Goal: Task Accomplishment & Management: Use online tool/utility

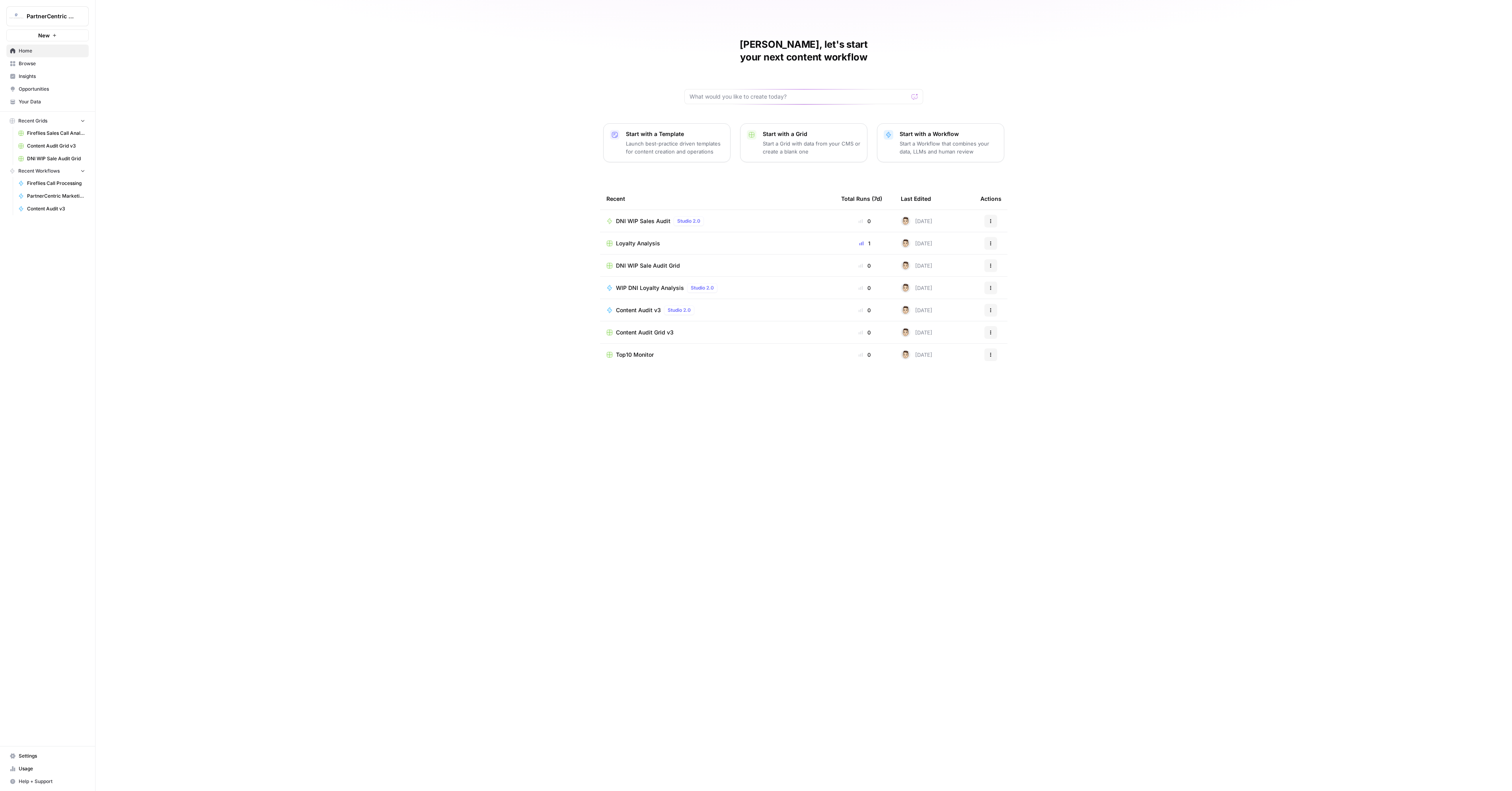
click at [635, 217] on span "DNI WIP Sales Audit" at bounding box center [643, 221] width 55 height 8
click at [649, 262] on span "DNI WIP Sale Audit Grid" at bounding box center [647, 266] width 64 height 8
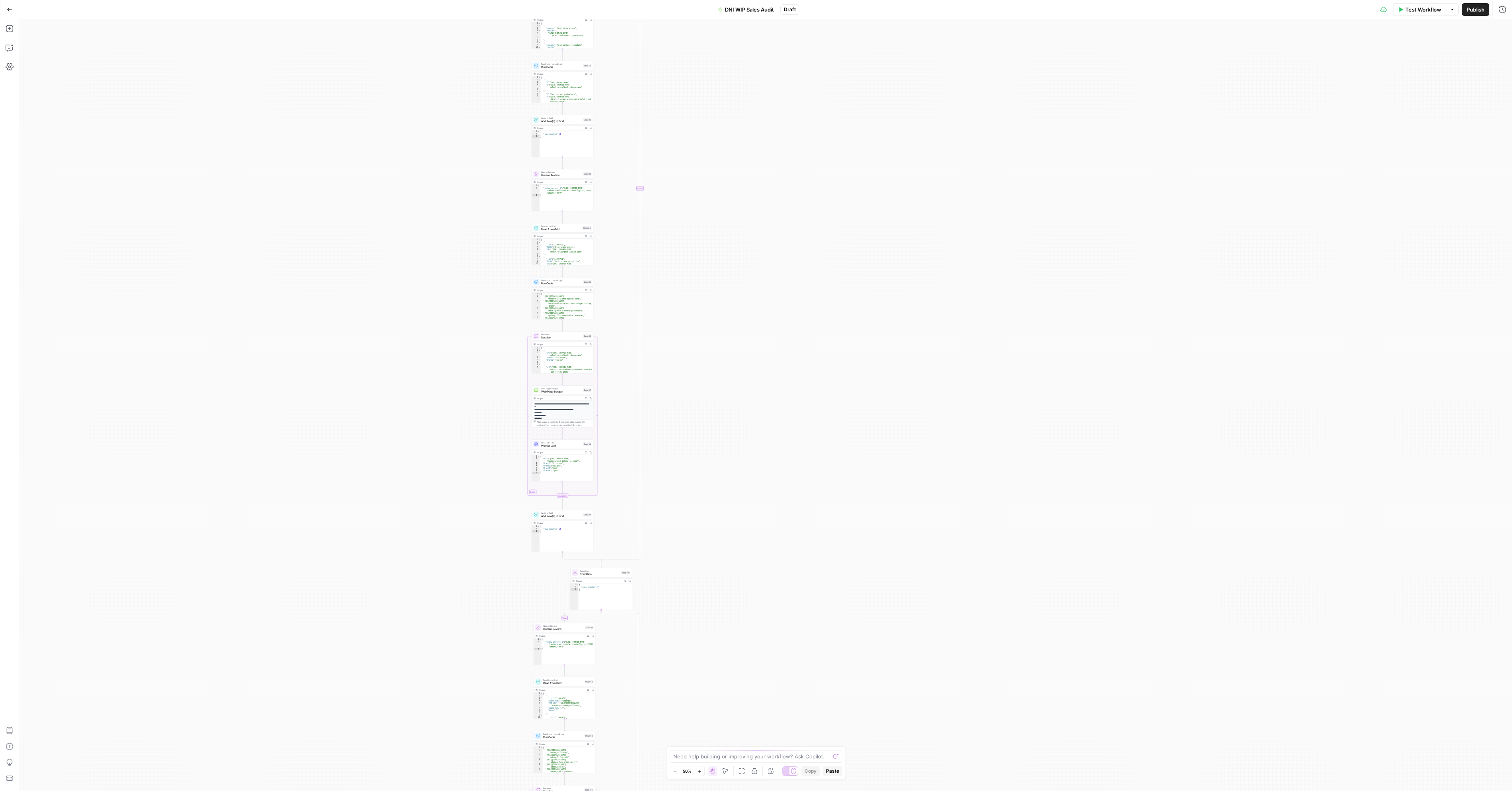
drag, startPoint x: 617, startPoint y: 728, endPoint x: 449, endPoint y: 414, distance: 356.1
click at [453, 414] on div "true false true false true false true false true false true false Workflow Set …" at bounding box center [765, 405] width 1493 height 772
drag, startPoint x: 554, startPoint y: 727, endPoint x: 526, endPoint y: 477, distance: 251.6
click at [526, 477] on div "Run Code · JavaScript Run Code Step 43 Copy step Delete step Add Note Test Outp…" at bounding box center [535, 490] width 62 height 42
drag, startPoint x: 441, startPoint y: 682, endPoint x: 364, endPoint y: 310, distance: 379.9
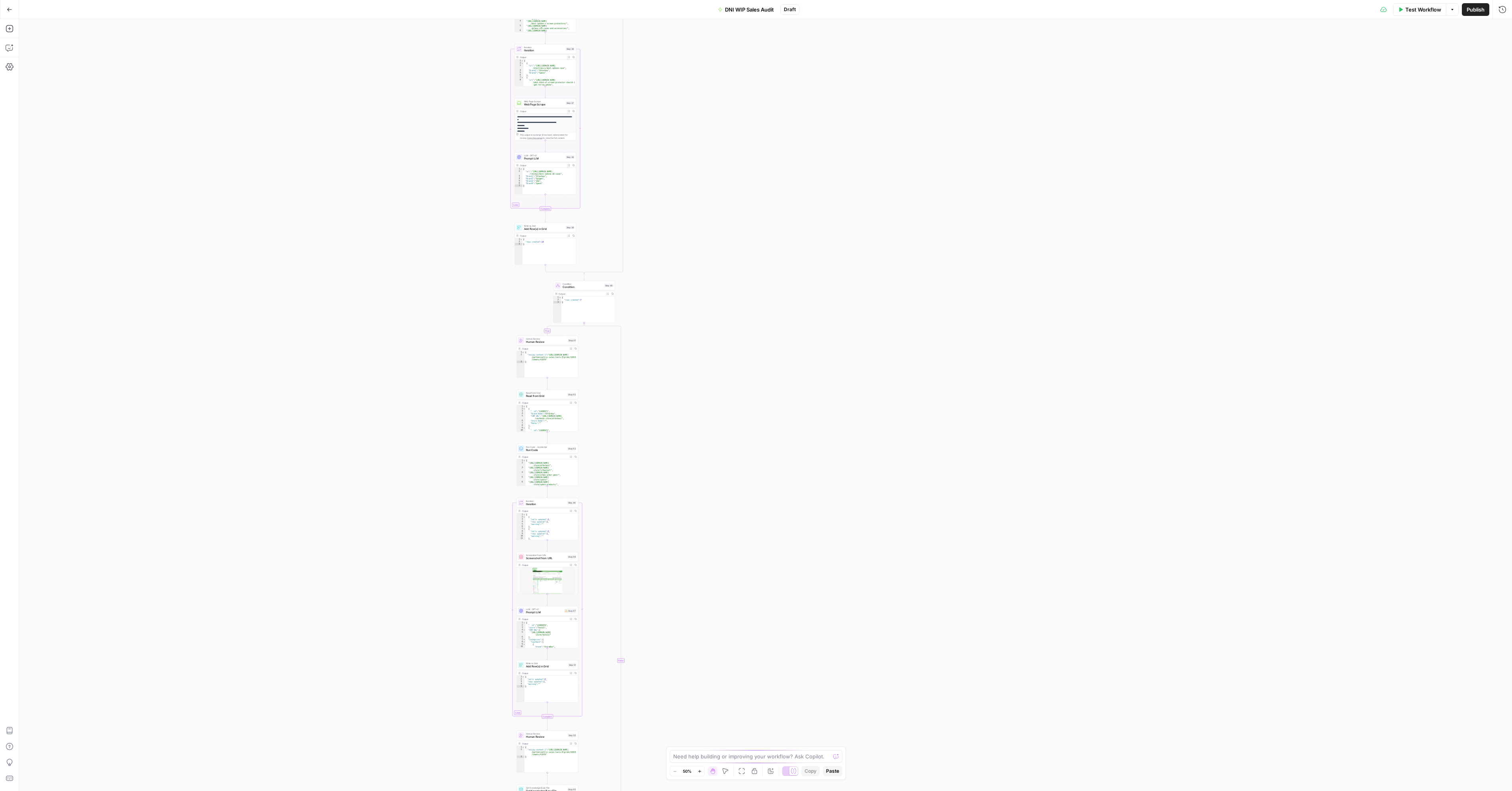
click at [375, 305] on div "true false true false true false true false true false true false Workflow Set …" at bounding box center [765, 405] width 1493 height 772
drag, startPoint x: 418, startPoint y: 487, endPoint x: 418, endPoint y: 346, distance: 141.0
click at [418, 348] on div "true false true false true false true false true false true false Workflow Set …" at bounding box center [765, 405] width 1493 height 772
drag, startPoint x: 442, startPoint y: 573, endPoint x: 448, endPoint y: 512, distance: 61.3
click at [448, 512] on div "true false true false true false true false true false true false Workflow Set …" at bounding box center [765, 405] width 1493 height 772
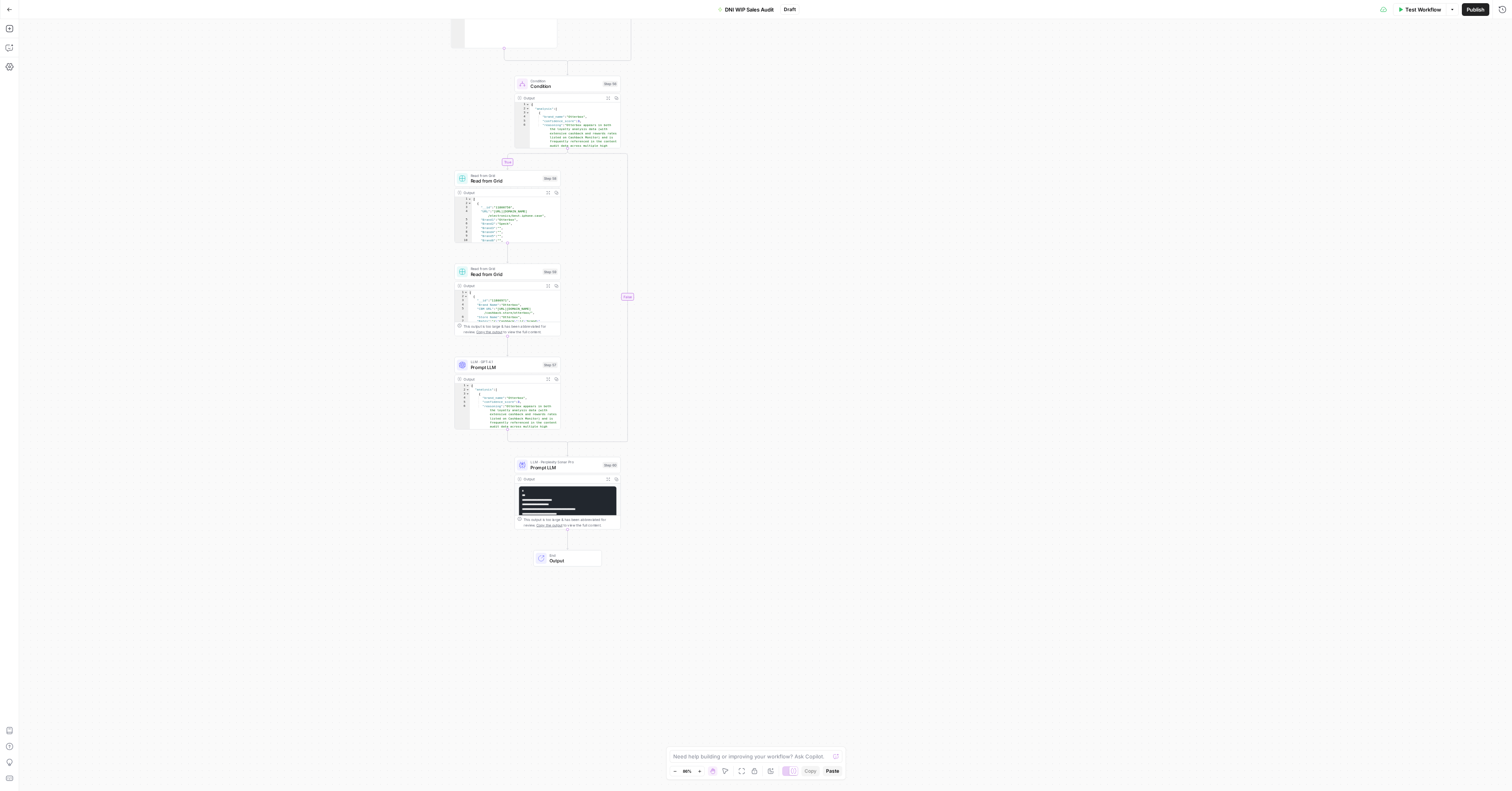
drag, startPoint x: 494, startPoint y: 516, endPoint x: 451, endPoint y: 533, distance: 46.2
click at [451, 533] on div "true false true false true false true false true false true false Workflow Set …" at bounding box center [765, 405] width 1493 height 772
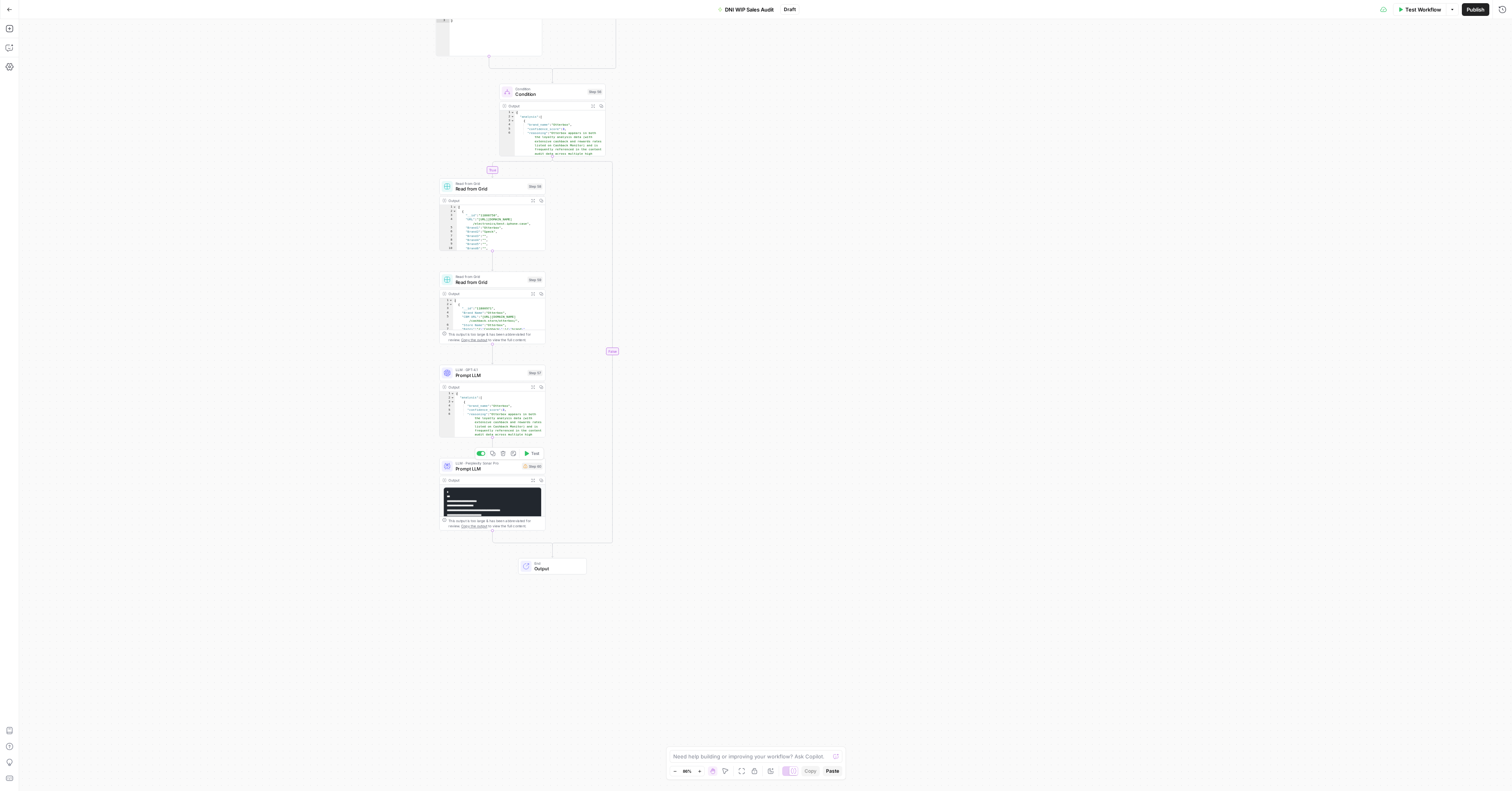
click at [496, 471] on span "Prompt LLM" at bounding box center [487, 469] width 63 height 7
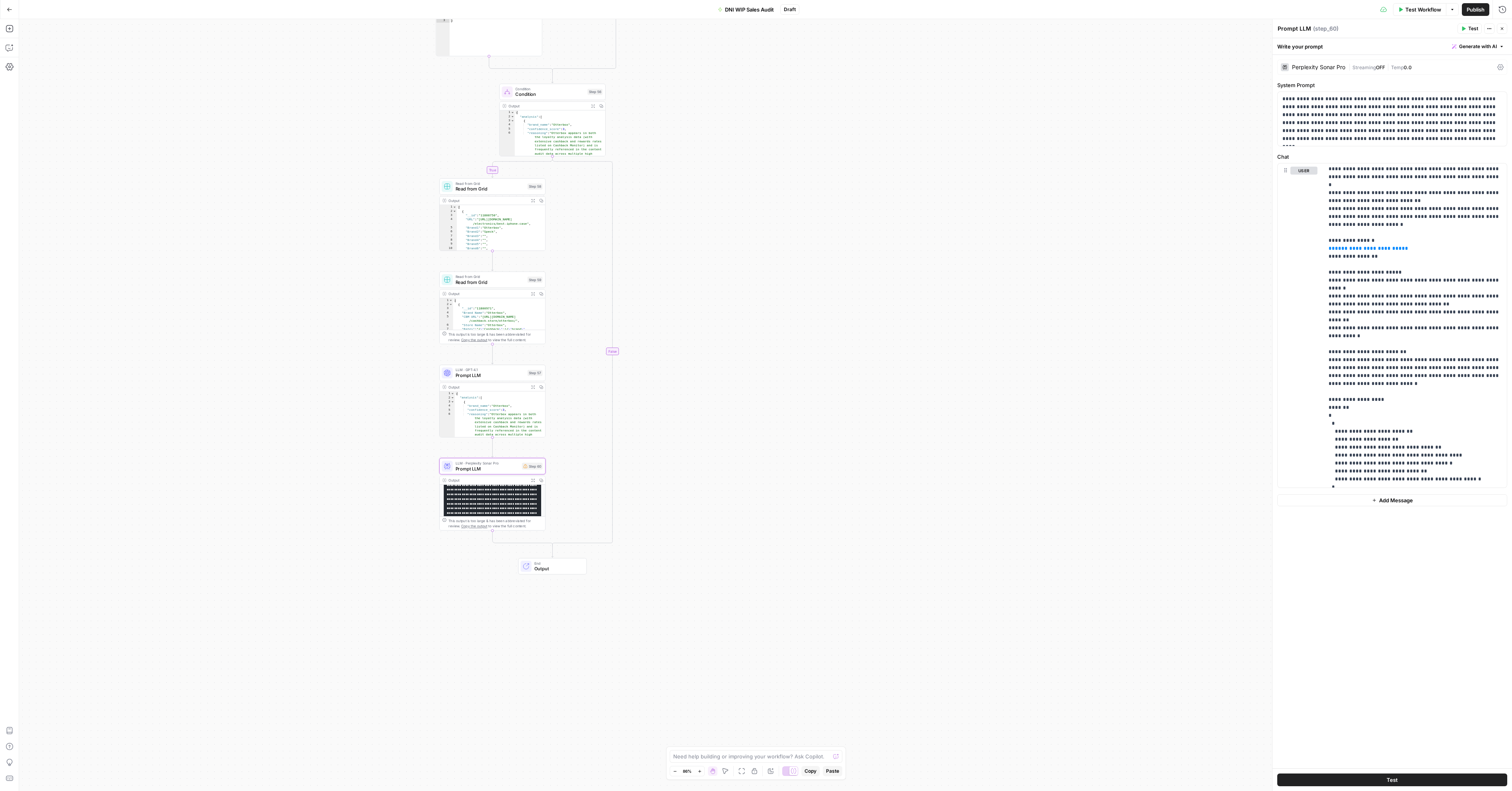
scroll to position [66, 0]
click at [529, 451] on button "Test" at bounding box center [531, 453] width 21 height 9
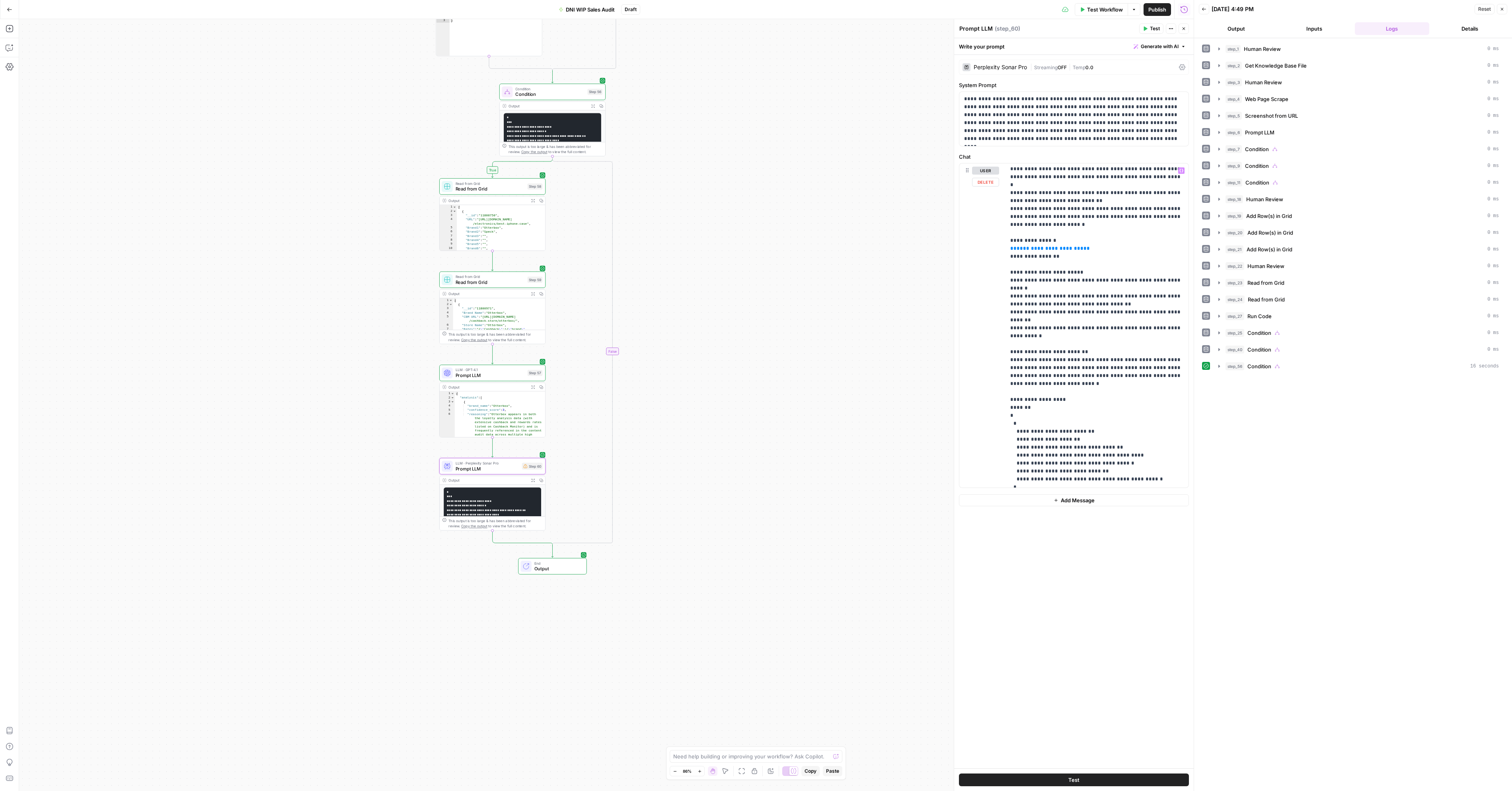
scroll to position [128, 0]
click at [1059, 380] on p "**********" at bounding box center [1097, 261] width 174 height 445
drag, startPoint x: 1029, startPoint y: 361, endPoint x: 998, endPoint y: 361, distance: 31.0
click at [998, 361] on div "**********" at bounding box center [1074, 326] width 229 height 324
drag, startPoint x: 999, startPoint y: 481, endPoint x: 1008, endPoint y: 472, distance: 12.7
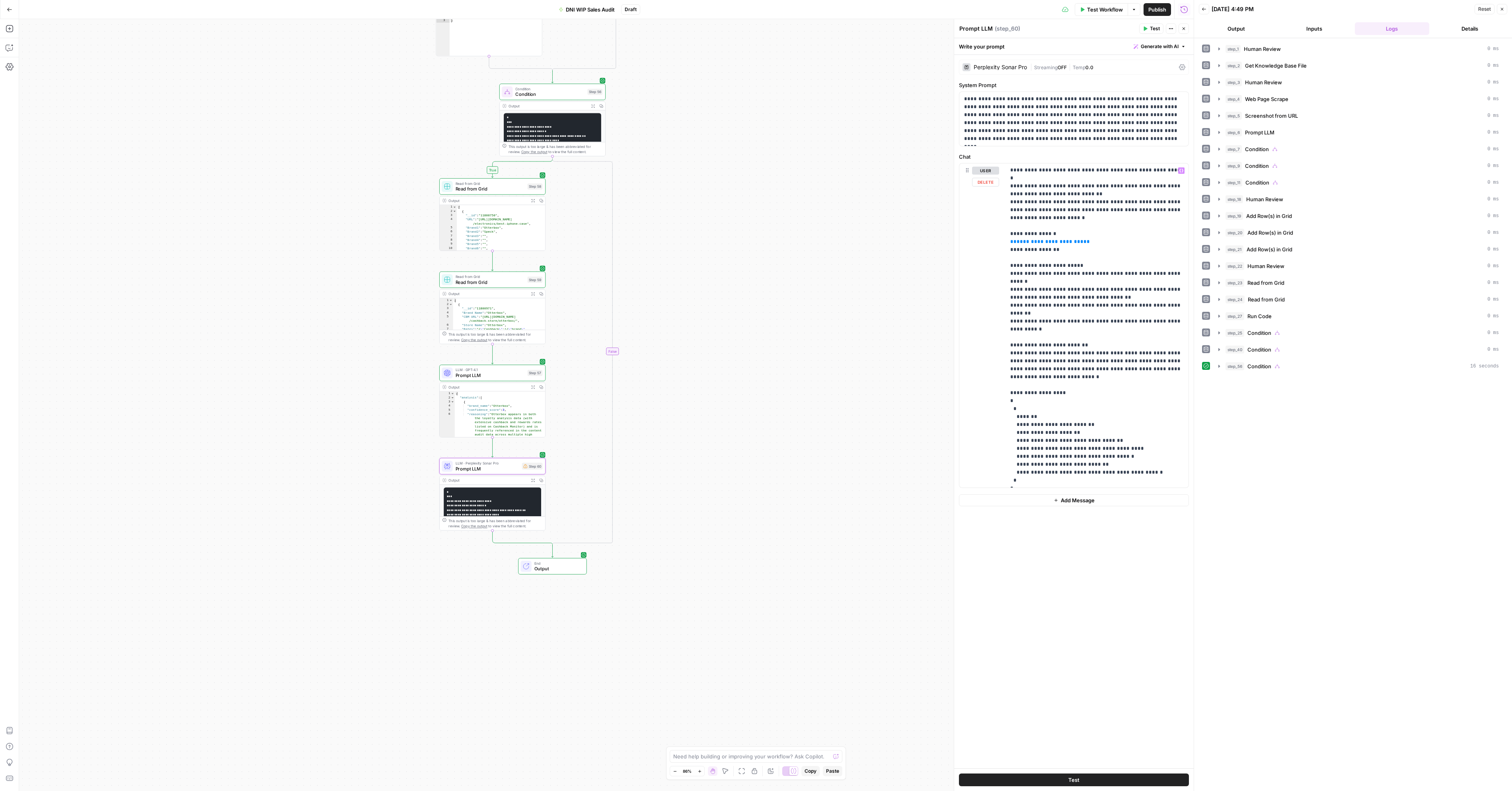
click at [1007, 474] on div "**********" at bounding box center [1074, 326] width 229 height 324
drag, startPoint x: 1020, startPoint y: 461, endPoint x: 1007, endPoint y: 459, distance: 13.2
click at [1007, 459] on div "**********" at bounding box center [1097, 326] width 183 height 324
click at [1038, 387] on p "**********" at bounding box center [1097, 266] width 174 height 438
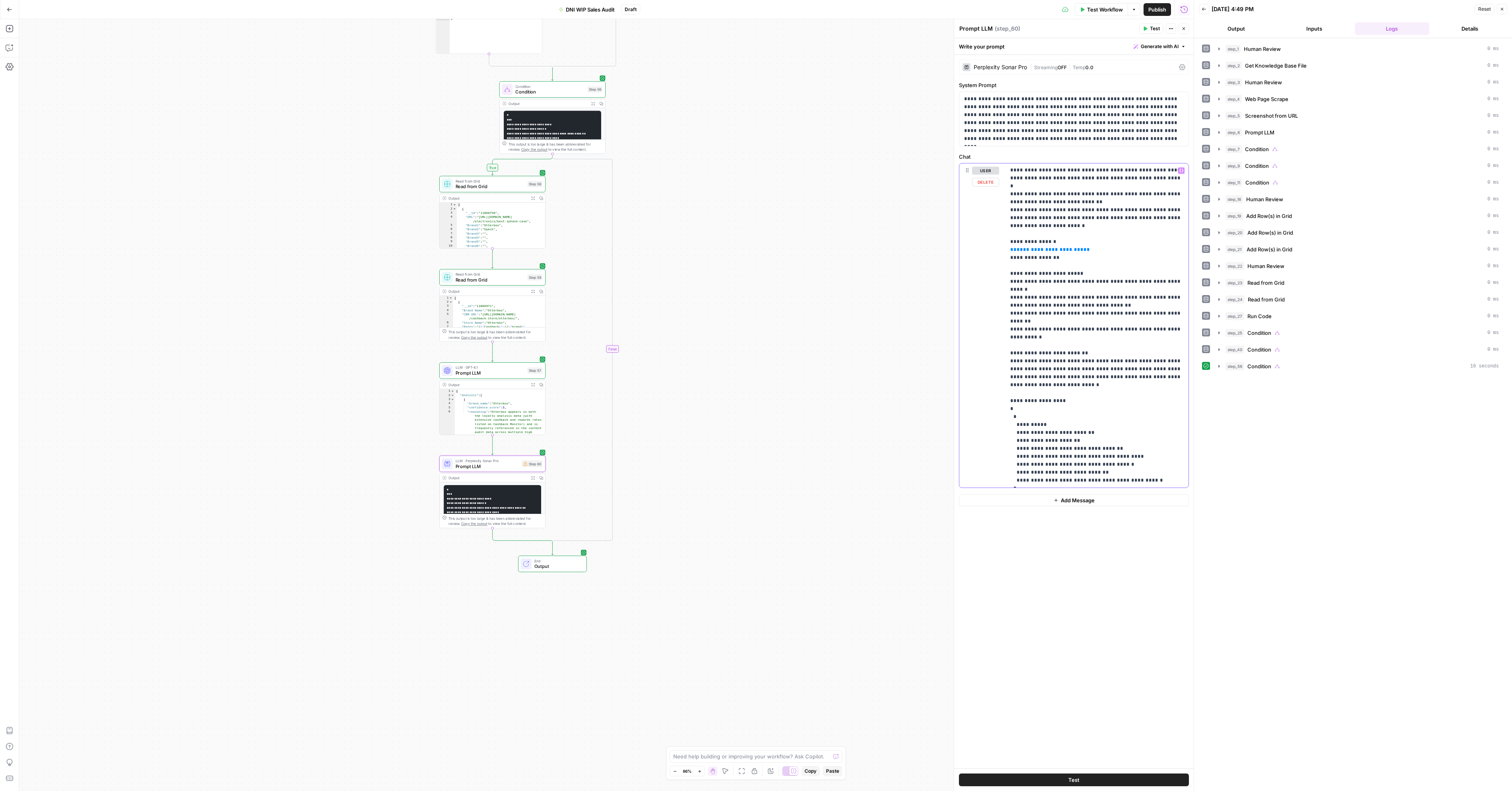
click at [1100, 363] on p "**********" at bounding box center [1097, 266] width 174 height 438
click at [1036, 391] on p "**********" at bounding box center [1097, 269] width 174 height 445
click at [489, 212] on div "[ { "__id" : "11800750" , "URL" : "https://www.techgearlab.com/topics /electron…" at bounding box center [501, 232] width 88 height 54
click at [487, 215] on div "[ { "__id" : "11800750" , "URL" : "https://www.techgearlab.com/topics /electron…" at bounding box center [501, 232] width 88 height 54
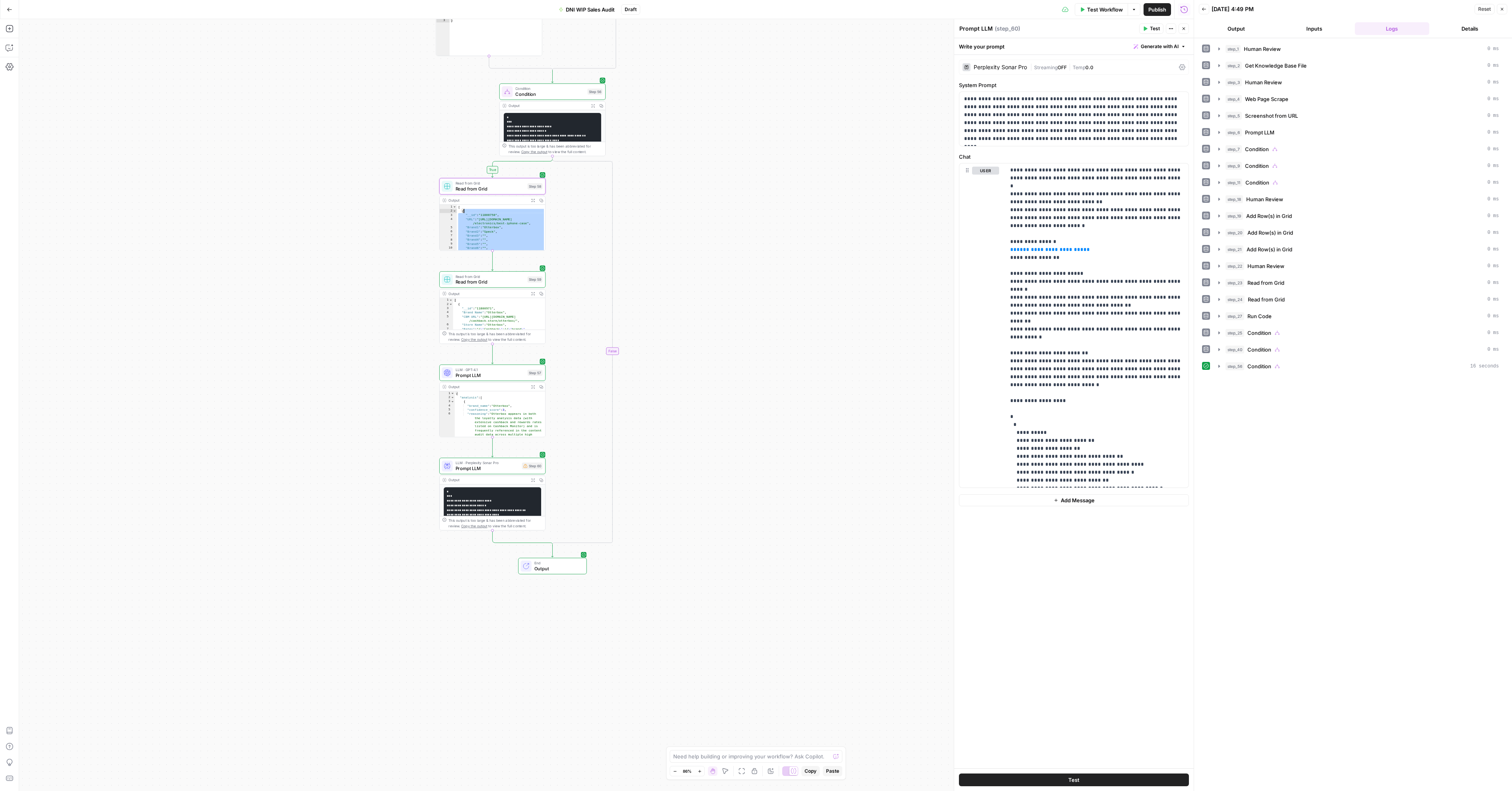
type textarea "**********"
click at [487, 215] on div "[ { "__id" : "11800750" , "URL" : "https://www.techgearlab.com/topics /electron…" at bounding box center [501, 232] width 88 height 54
click at [1035, 391] on p "**********" at bounding box center [1097, 269] width 174 height 445
click at [491, 214] on div "[ { "__id" : "11800750" , "URL" : "https://www.techgearlab.com/topics /electron…" at bounding box center [501, 232] width 88 height 54
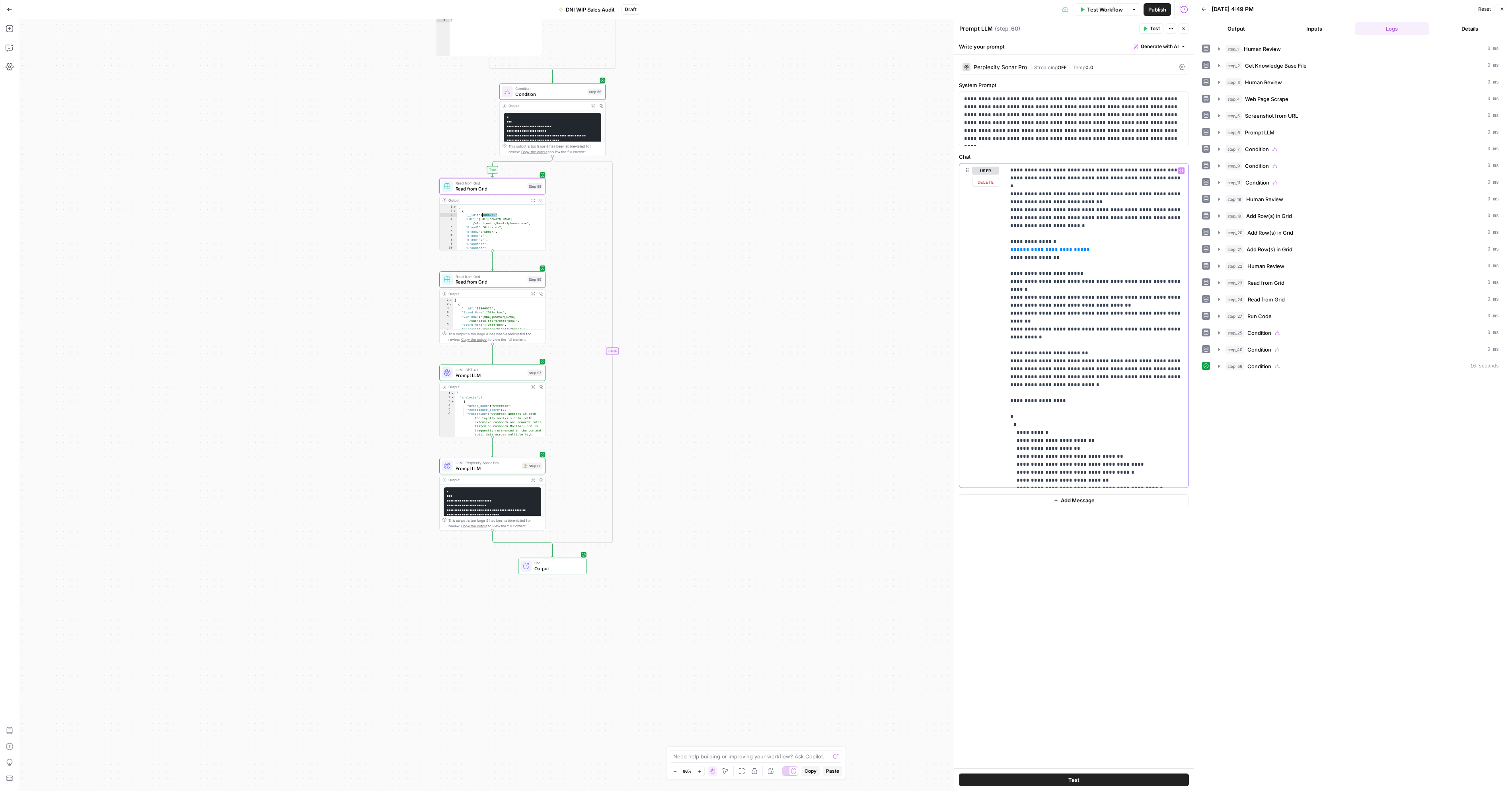
click at [1040, 395] on p "**********" at bounding box center [1097, 269] width 174 height 445
click at [1143, 27] on icon "button" at bounding box center [1145, 29] width 5 height 5
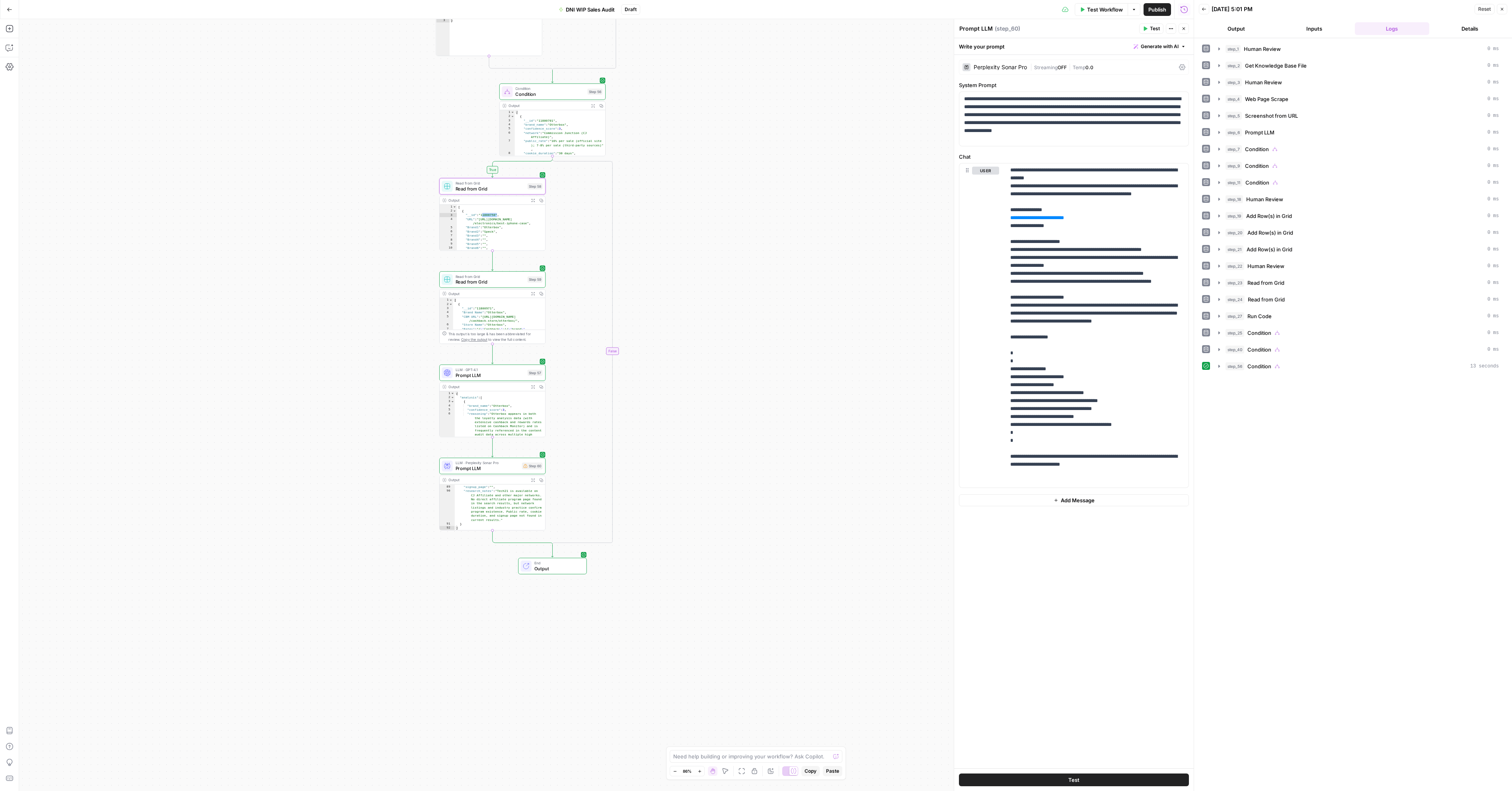
scroll to position [759, 0]
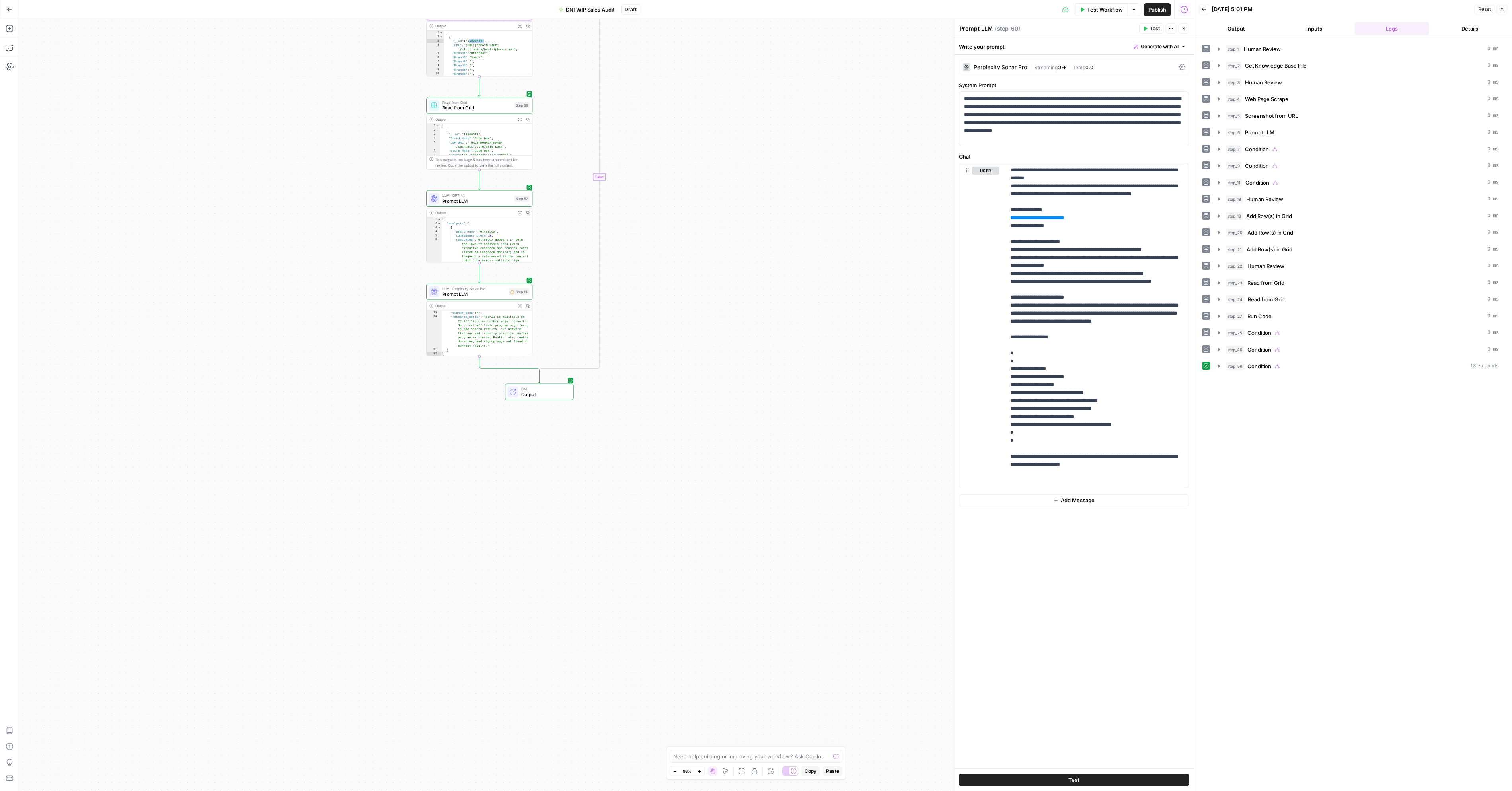
drag, startPoint x: 409, startPoint y: 512, endPoint x: 396, endPoint y: 334, distance: 178.5
click at [396, 334] on div "true true false true false true true true false false false false Workflow Set …" at bounding box center [606, 405] width 1174 height 772
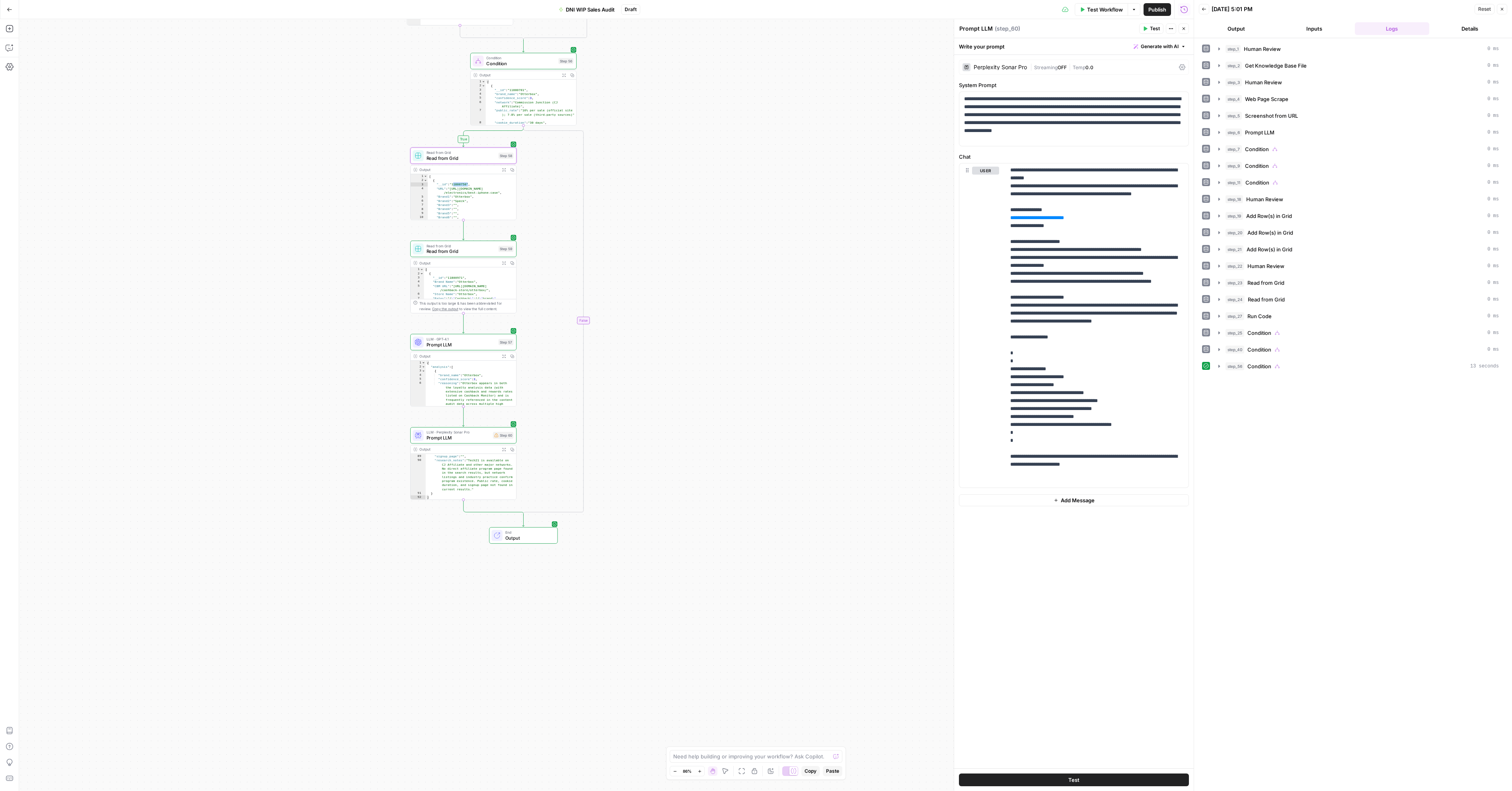
drag, startPoint x: 556, startPoint y: 154, endPoint x: 544, endPoint y: 238, distance: 84.9
click at [544, 285] on div "true true false true false true true true false false false false Workflow Set …" at bounding box center [606, 405] width 1174 height 772
drag, startPoint x: 544, startPoint y: 202, endPoint x: 544, endPoint y: 211, distance: 9.0
click at [544, 211] on div "true true false true false true true true false false false false Workflow Set …" at bounding box center [606, 405] width 1174 height 772
click at [508, 444] on div "Step 60" at bounding box center [503, 442] width 21 height 7
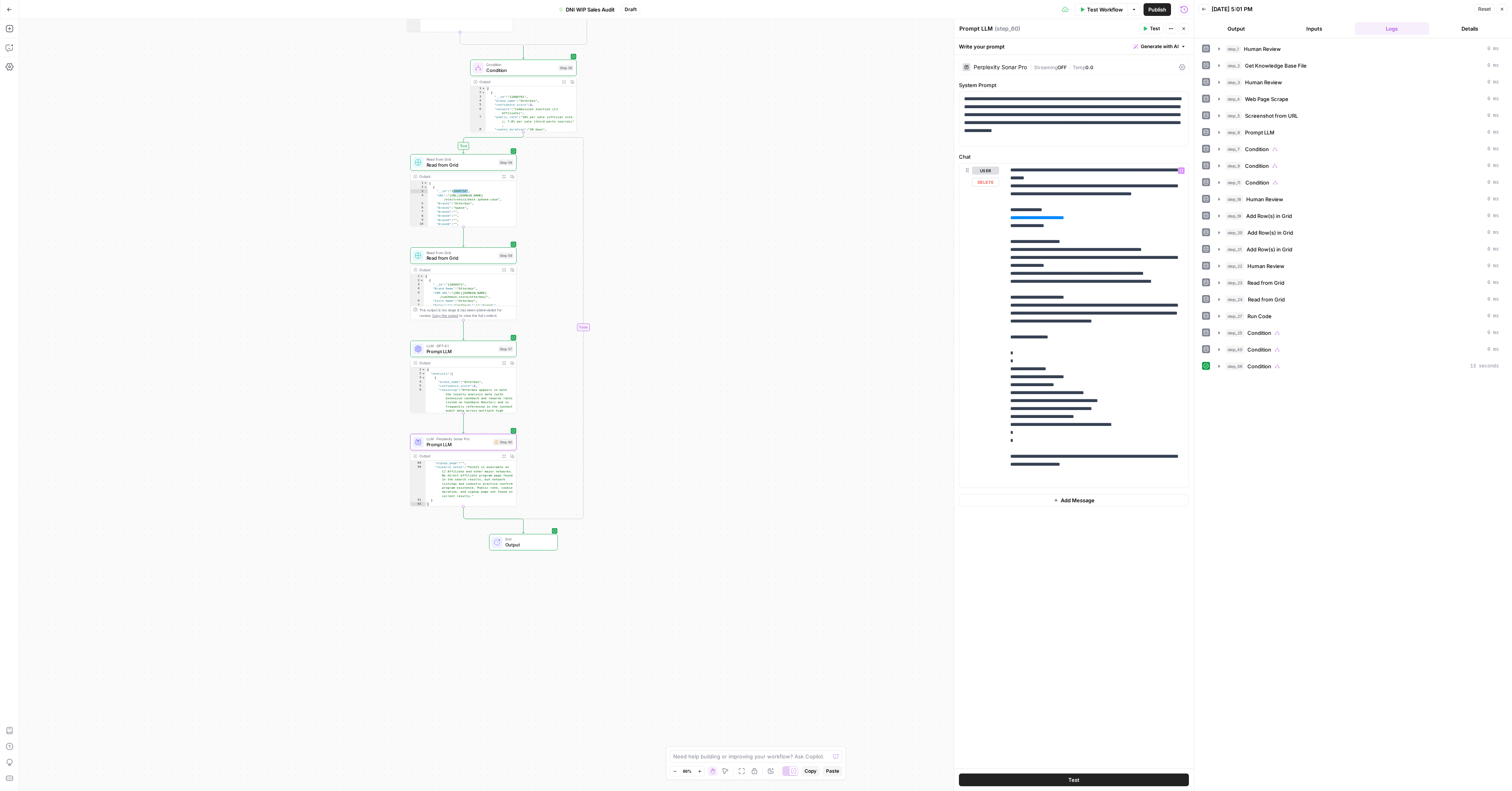
scroll to position [0, 0]
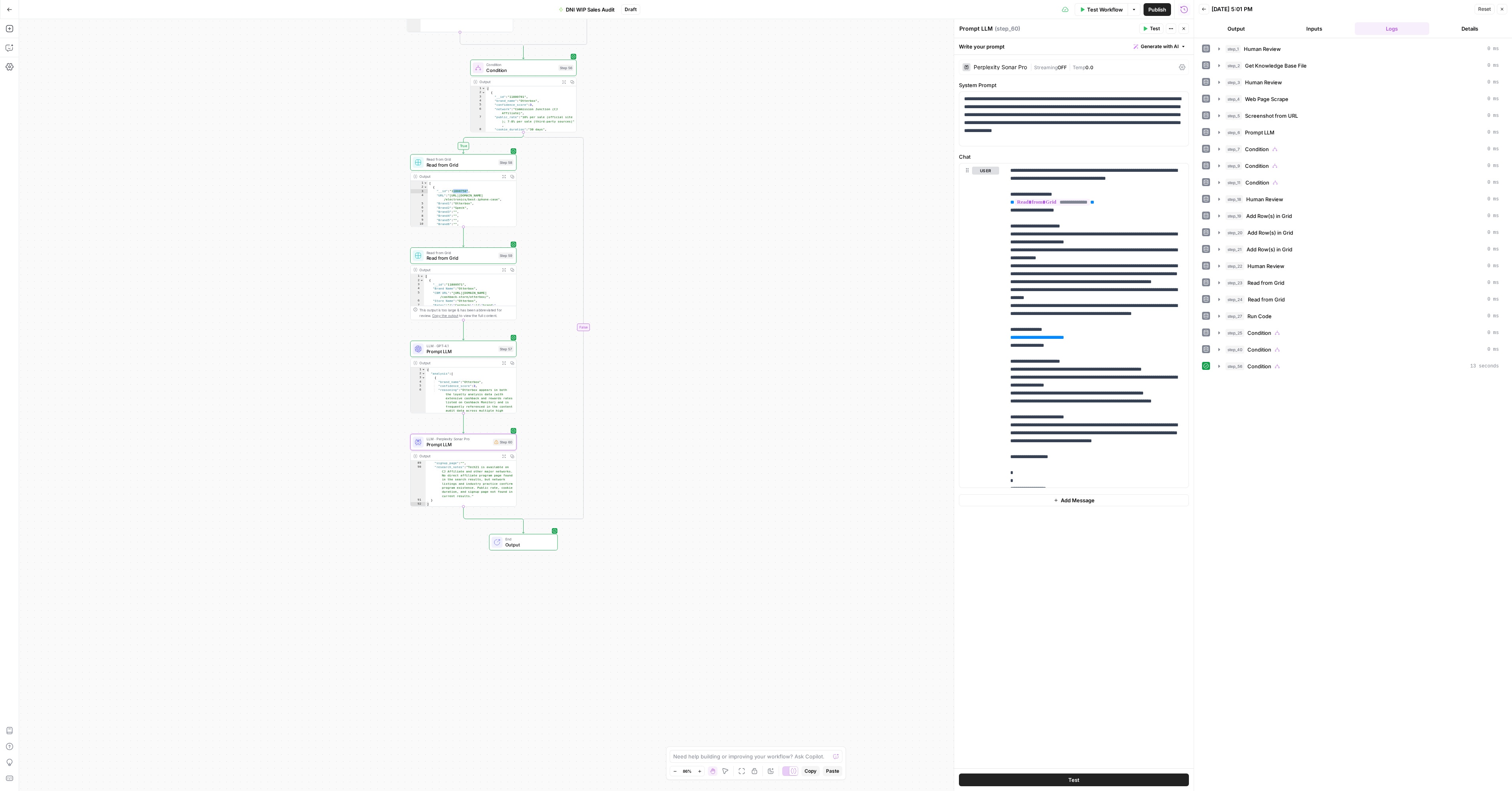
click at [518, 72] on span "Condition" at bounding box center [521, 70] width 69 height 7
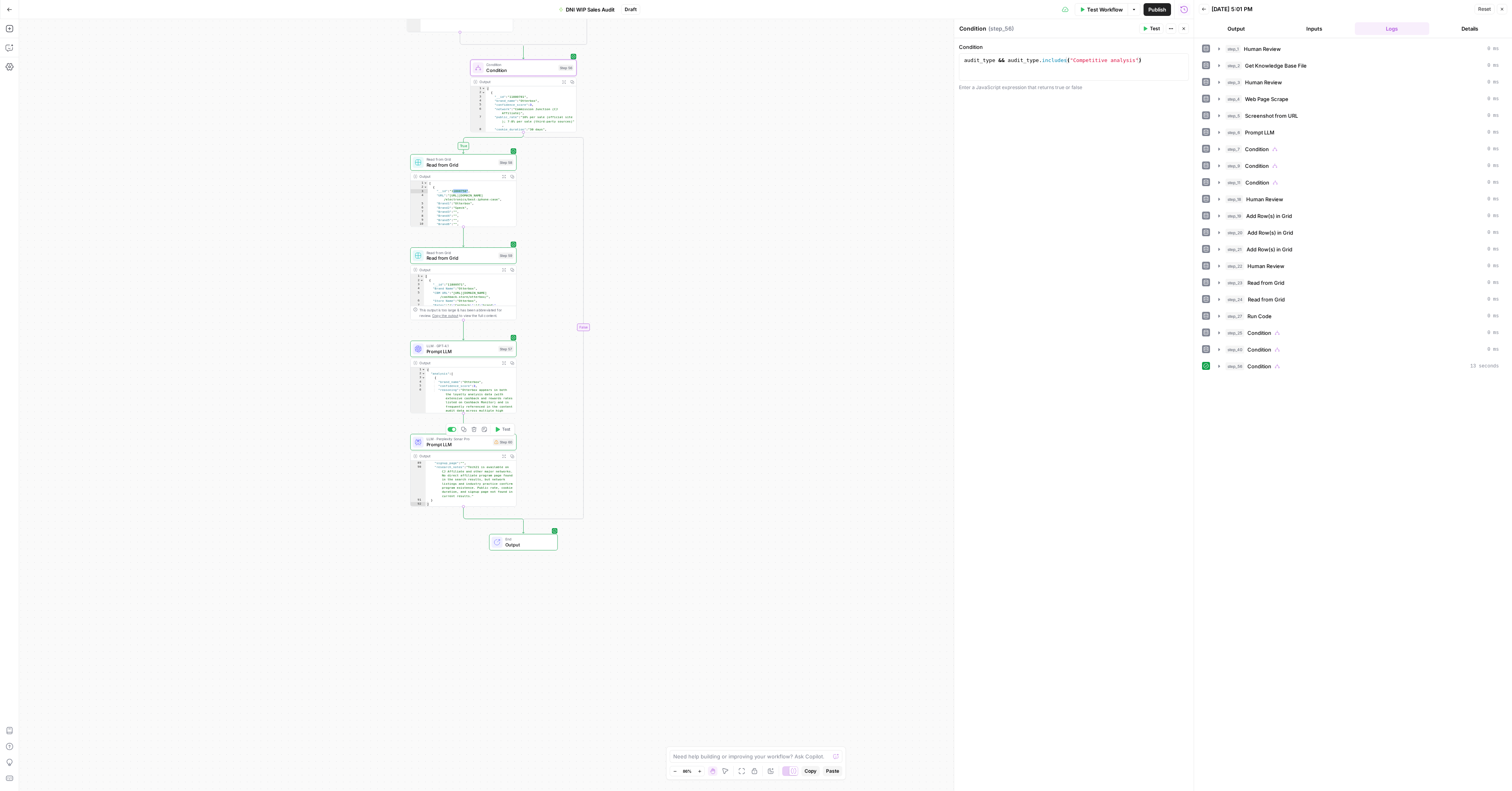
click at [485, 444] on span "Prompt LLM" at bounding box center [458, 445] width 63 height 7
type textarea "Prompt LLM"
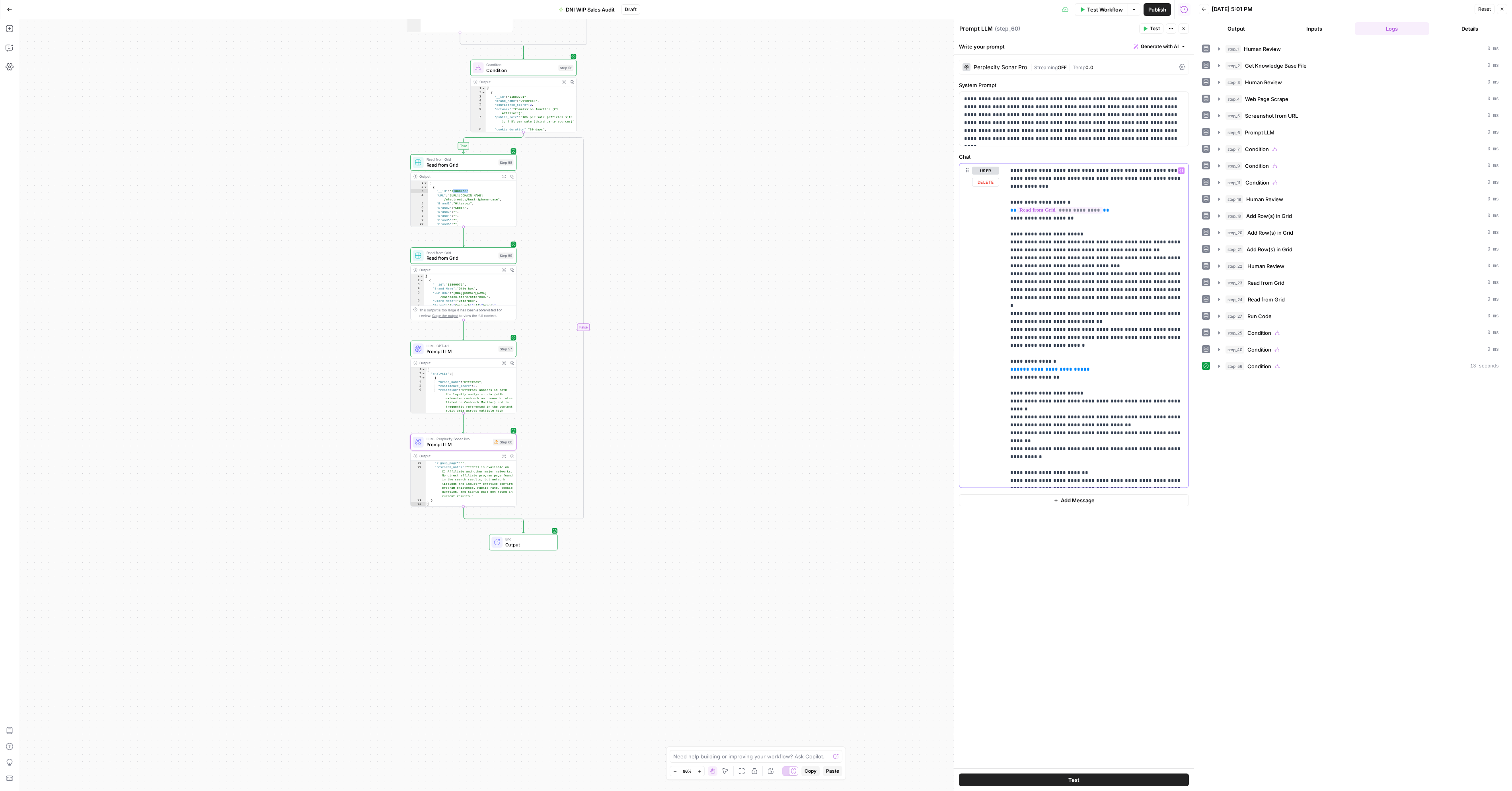
click at [1063, 367] on span "**********" at bounding box center [1050, 369] width 67 height 5
click at [16, 46] on div "Add Steps Copilot Settings AirOps Academy Help Give Feedback Shortcuts" at bounding box center [9, 405] width 19 height 772
click at [14, 47] on button "Copilot" at bounding box center [9, 48] width 13 height 13
click at [109, 29] on icon "button" at bounding box center [107, 29] width 5 height 5
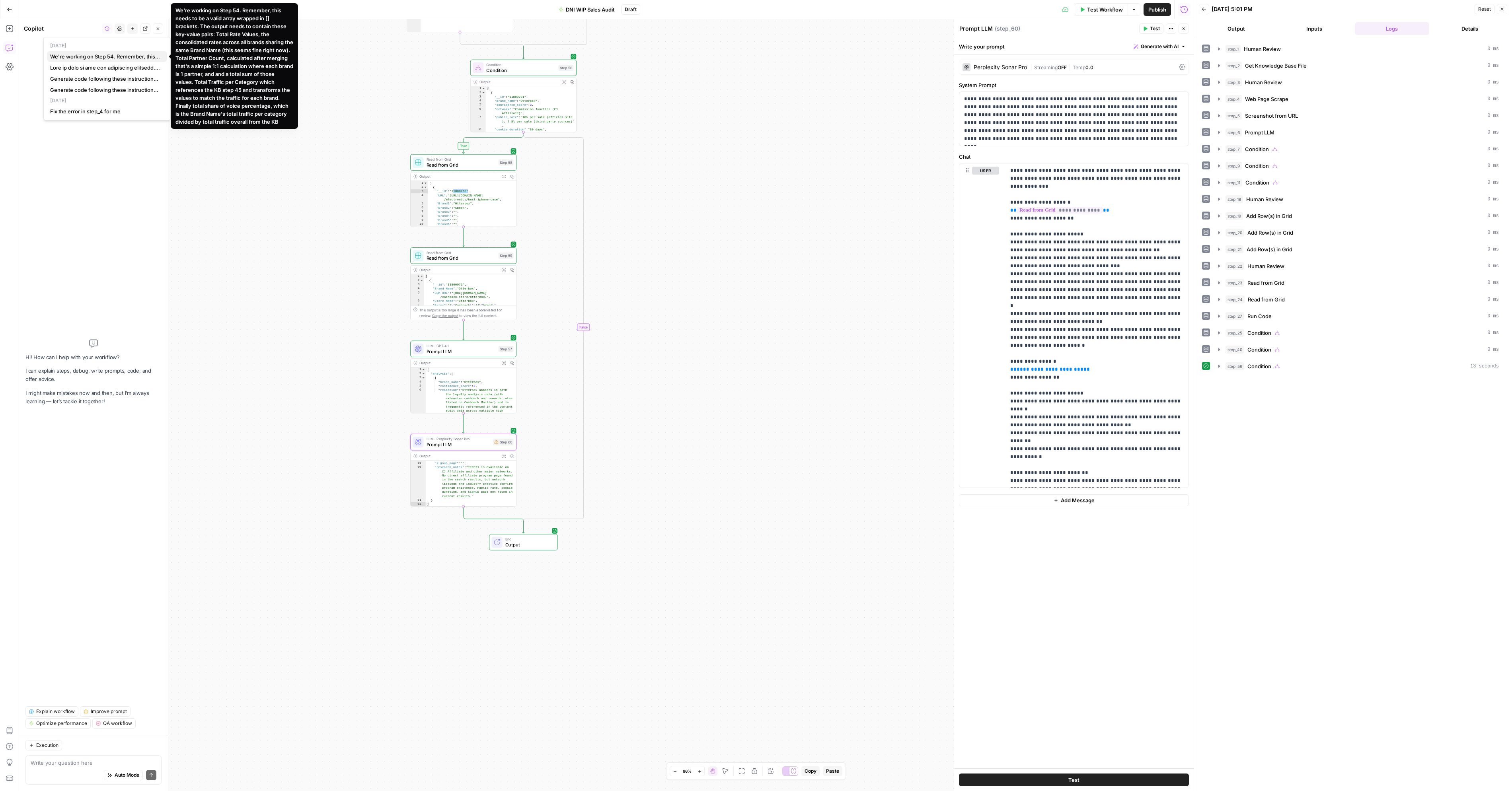
click at [99, 59] on span "We're working on Step 54. Remember, this needs to be a valid array wrapped in […" at bounding box center [105, 56] width 110 height 8
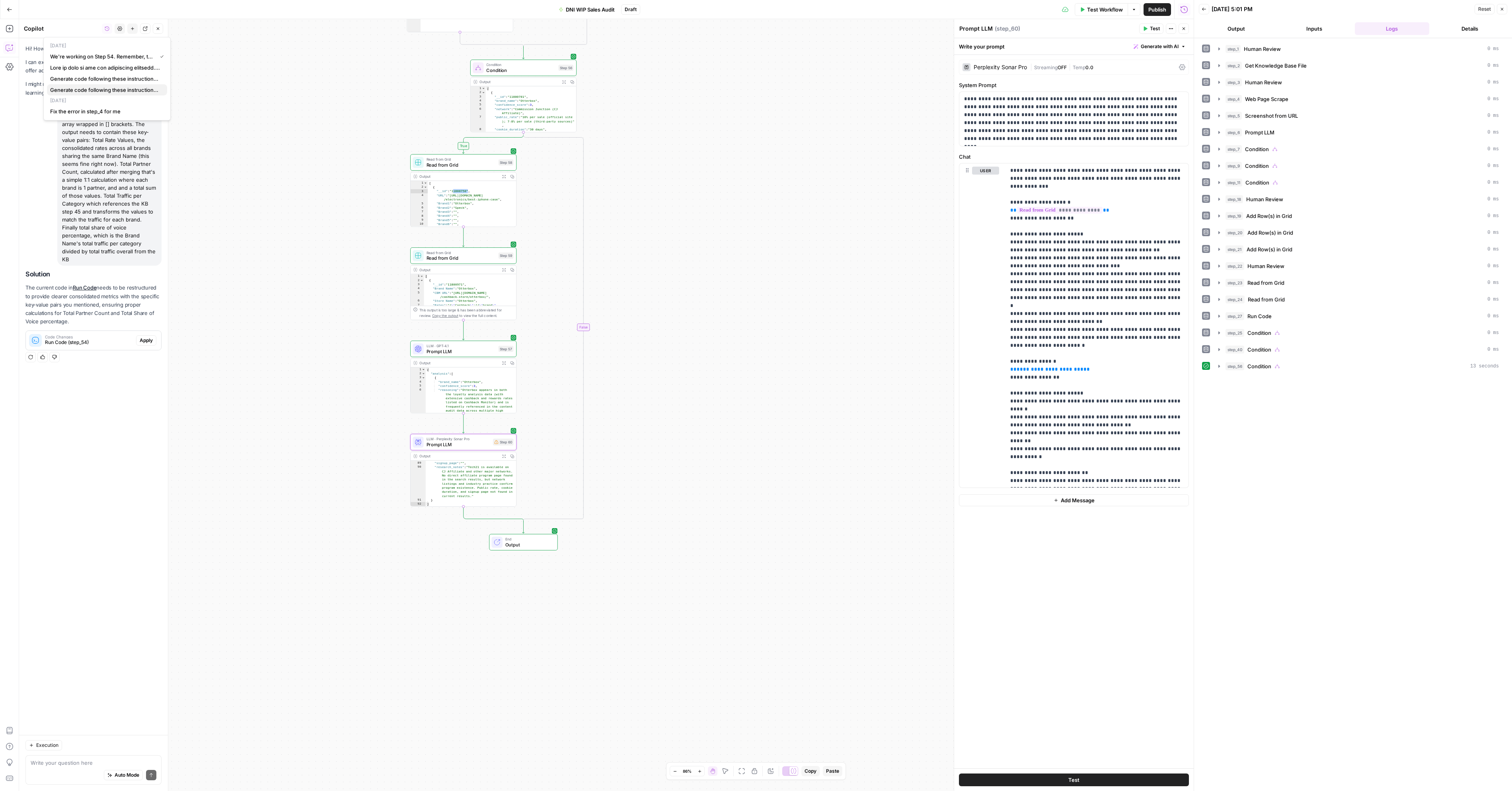
click at [104, 90] on span "Generate code following these instructions: """Create a flattened array of the …" at bounding box center [105, 90] width 110 height 8
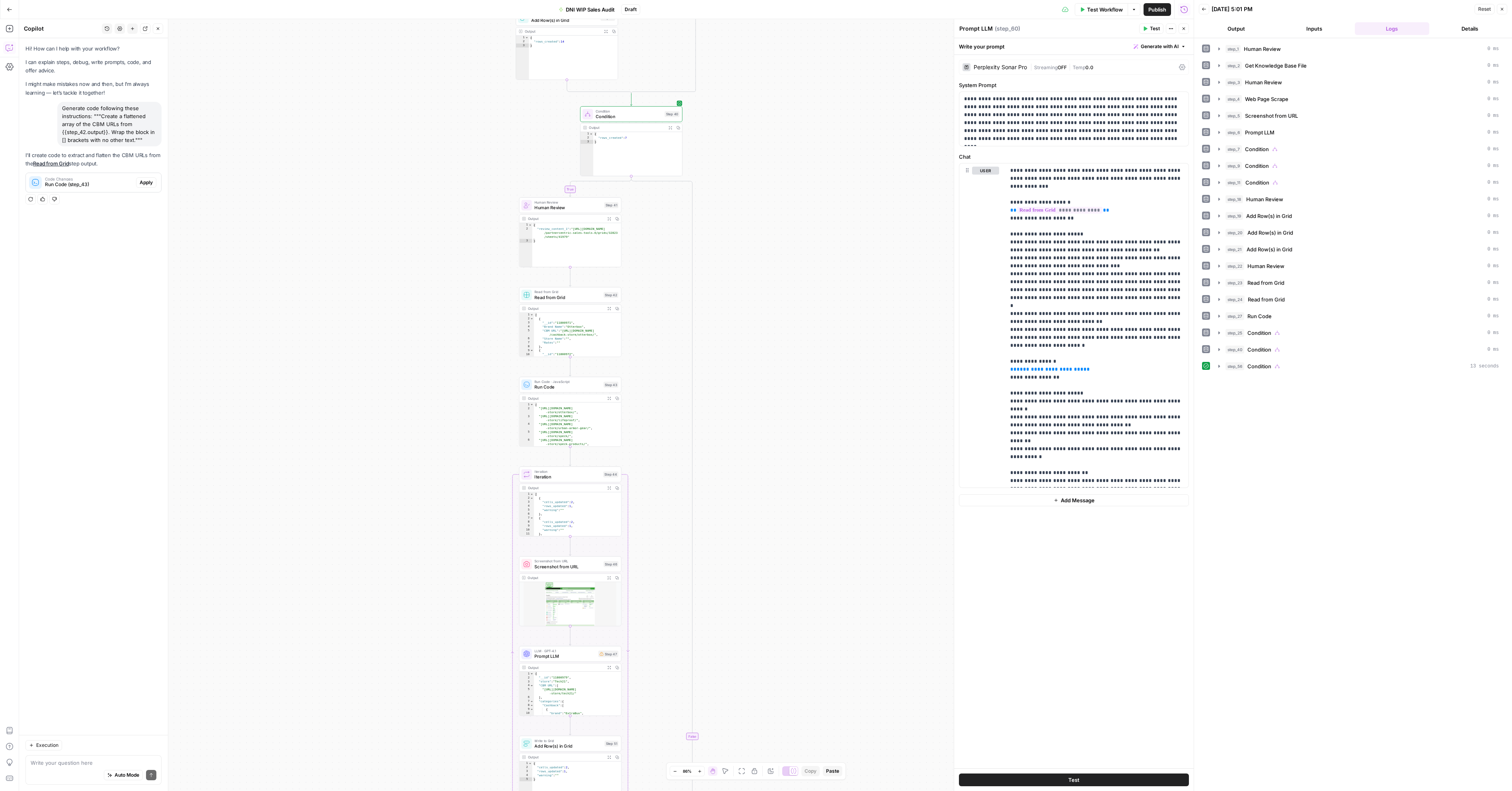
click at [94, 249] on div "Hi! How can I help with your workflow? I can explain steps, debug, write prompt…" at bounding box center [94, 387] width 149 height 697
click at [105, 26] on icon "button" at bounding box center [107, 29] width 5 height 5
click at [161, 28] on button "Close" at bounding box center [158, 29] width 11 height 11
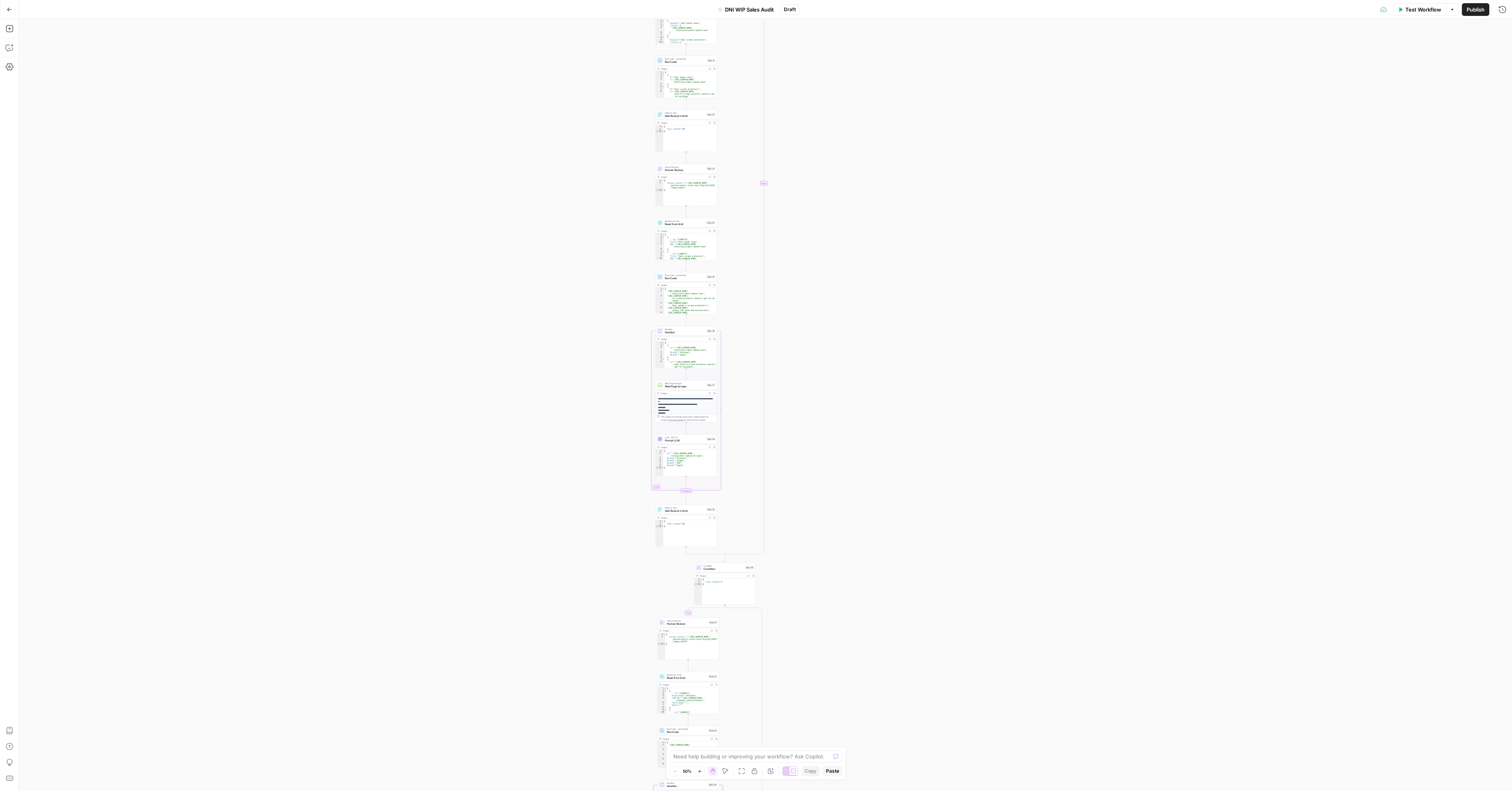
drag, startPoint x: 528, startPoint y: 600, endPoint x: 485, endPoint y: 255, distance: 347.7
click at [485, 250] on div "true false true false true false true false true false true false Workflow Set …" at bounding box center [765, 405] width 1493 height 772
drag, startPoint x: 607, startPoint y: 617, endPoint x: 533, endPoint y: 322, distance: 304.1
click at [535, 290] on div "true false true false true false true false true false true false Workflow Set …" at bounding box center [765, 405] width 1493 height 772
drag, startPoint x: 460, startPoint y: 683, endPoint x: 446, endPoint y: 389, distance: 294.3
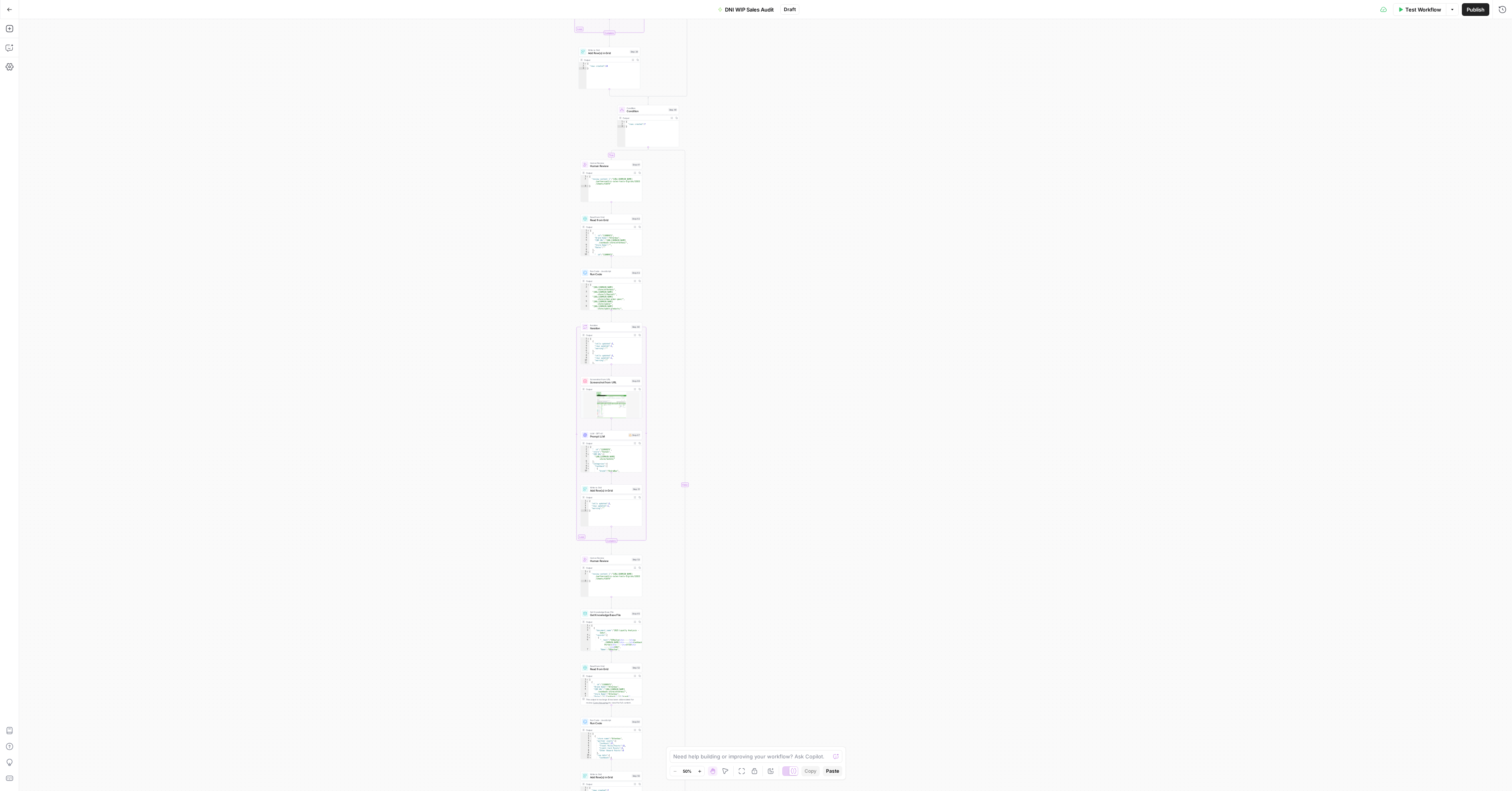
click at [449, 382] on div "true false true false true false true false true false true false Workflow Set …" at bounding box center [765, 405] width 1493 height 772
drag, startPoint x: 474, startPoint y: 687, endPoint x: 437, endPoint y: 436, distance: 253.7
click at [438, 438] on div "true false true false true false true false true false true false Workflow Set …" at bounding box center [765, 405] width 1493 height 772
drag, startPoint x: 443, startPoint y: 563, endPoint x: 443, endPoint y: 524, distance: 39.0
click at [443, 524] on div "true false true false true false true false true false true false Workflow Set …" at bounding box center [765, 405] width 1493 height 772
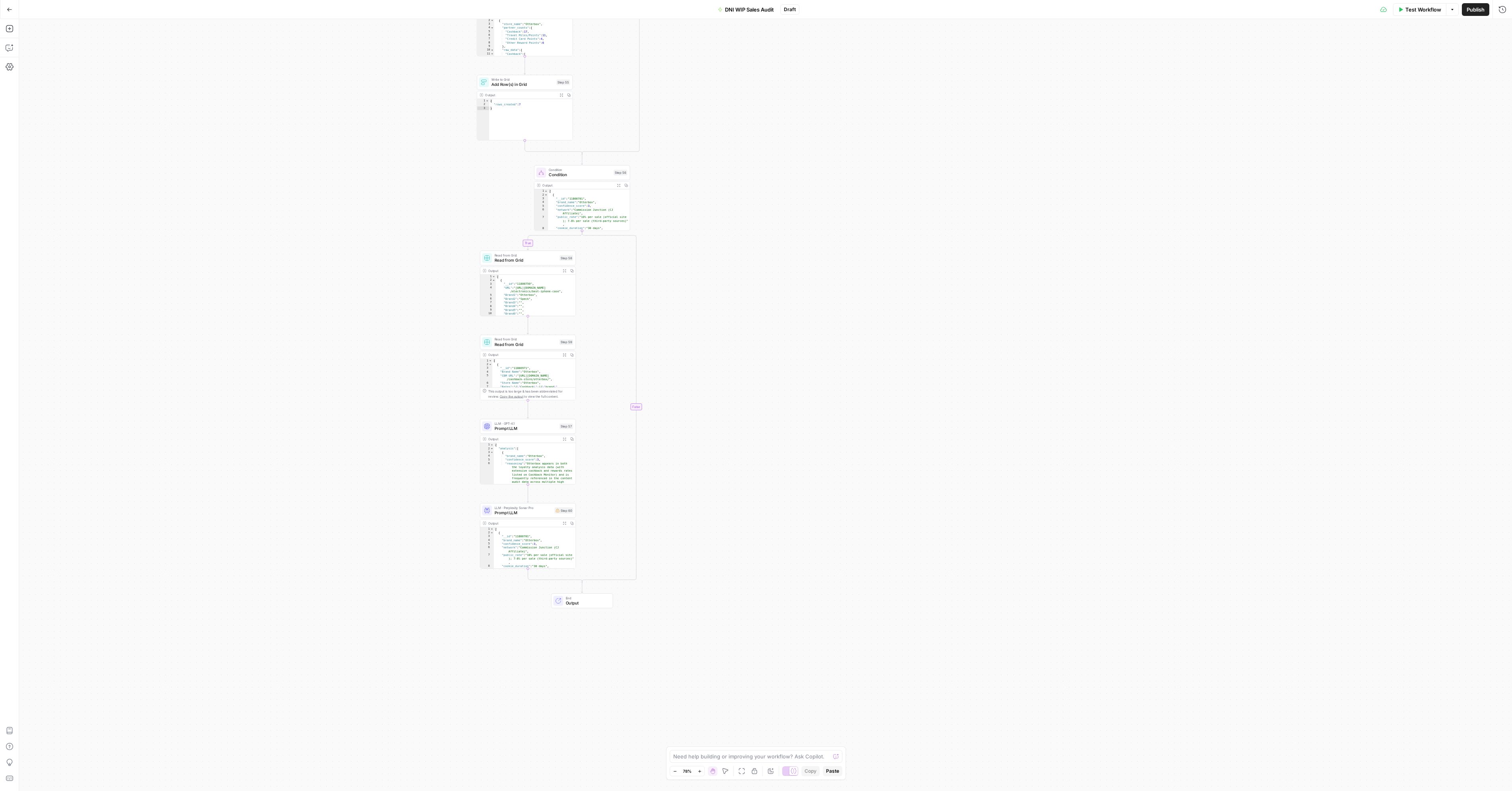
drag, startPoint x: 690, startPoint y: 489, endPoint x: 703, endPoint y: 411, distance: 79.1
click at [703, 411] on div "true false true false true false true false true false true false Workflow Set …" at bounding box center [765, 405] width 1493 height 772
drag, startPoint x: 706, startPoint y: 564, endPoint x: 693, endPoint y: 520, distance: 45.9
click at [694, 520] on div "true false true false true false true false true false true false Workflow Set …" at bounding box center [765, 405] width 1493 height 772
click at [517, 441] on div "LLM · Perplexity Sonar Pro Prompt LLM Step 60 Copy step Delete step Add Note Te…" at bounding box center [519, 435] width 96 height 15
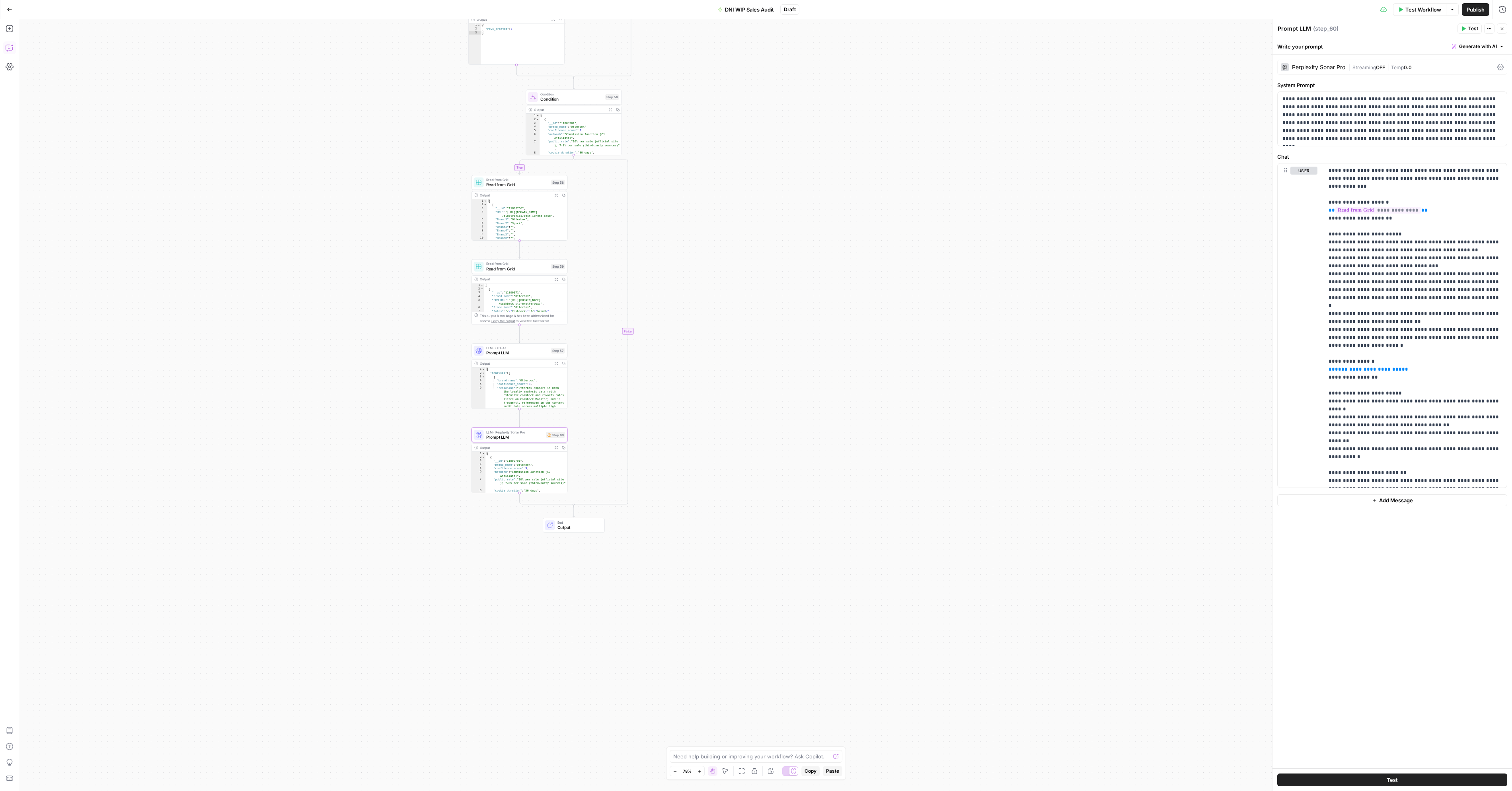
click at [13, 46] on icon "button" at bounding box center [9, 48] width 8 height 8
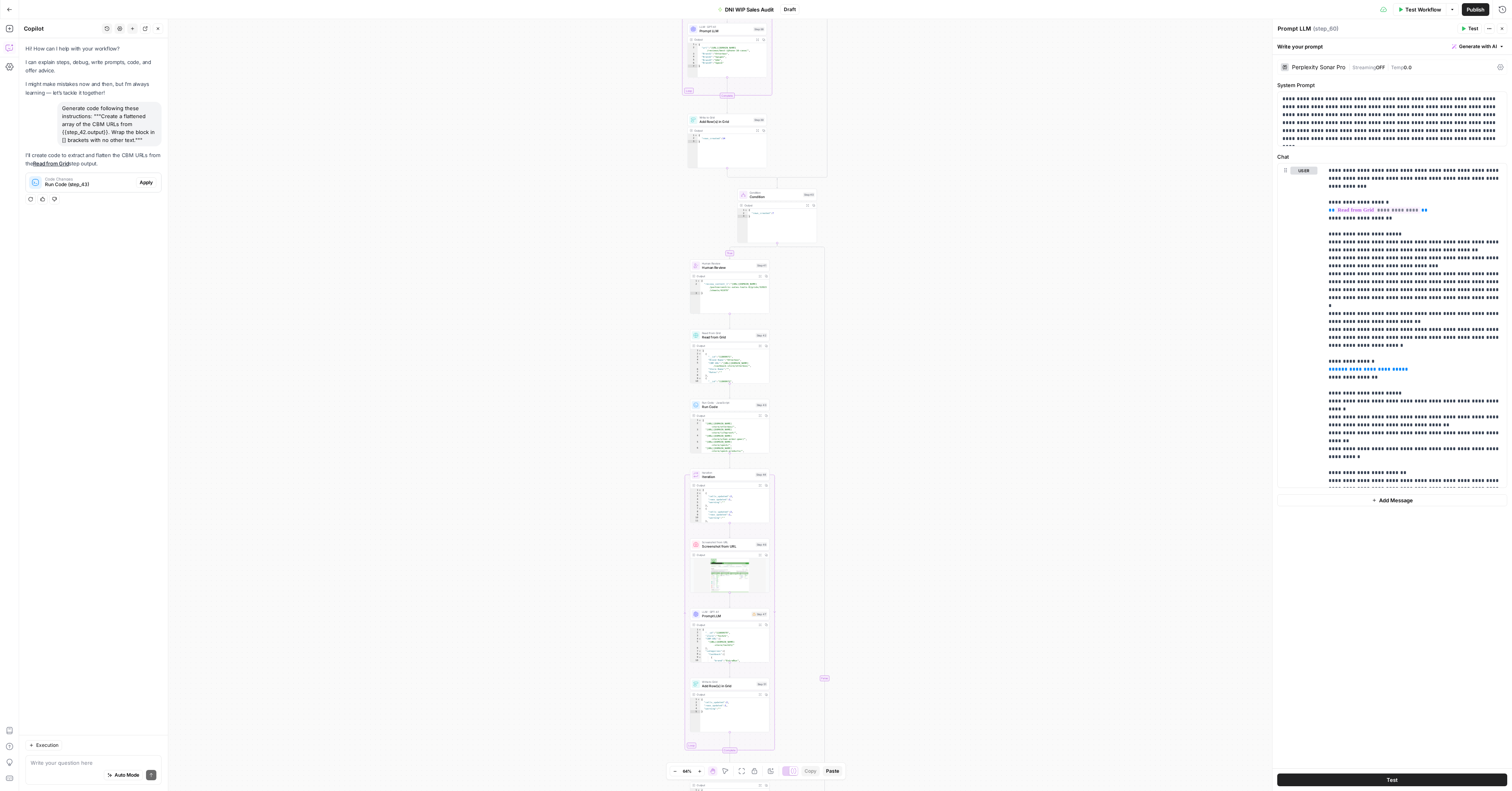
click at [104, 26] on button "History" at bounding box center [107, 29] width 11 height 11
click at [106, 55] on span "We're working on Step 54. Remember, this needs to be a valid array wrapped in […" at bounding box center [105, 56] width 110 height 8
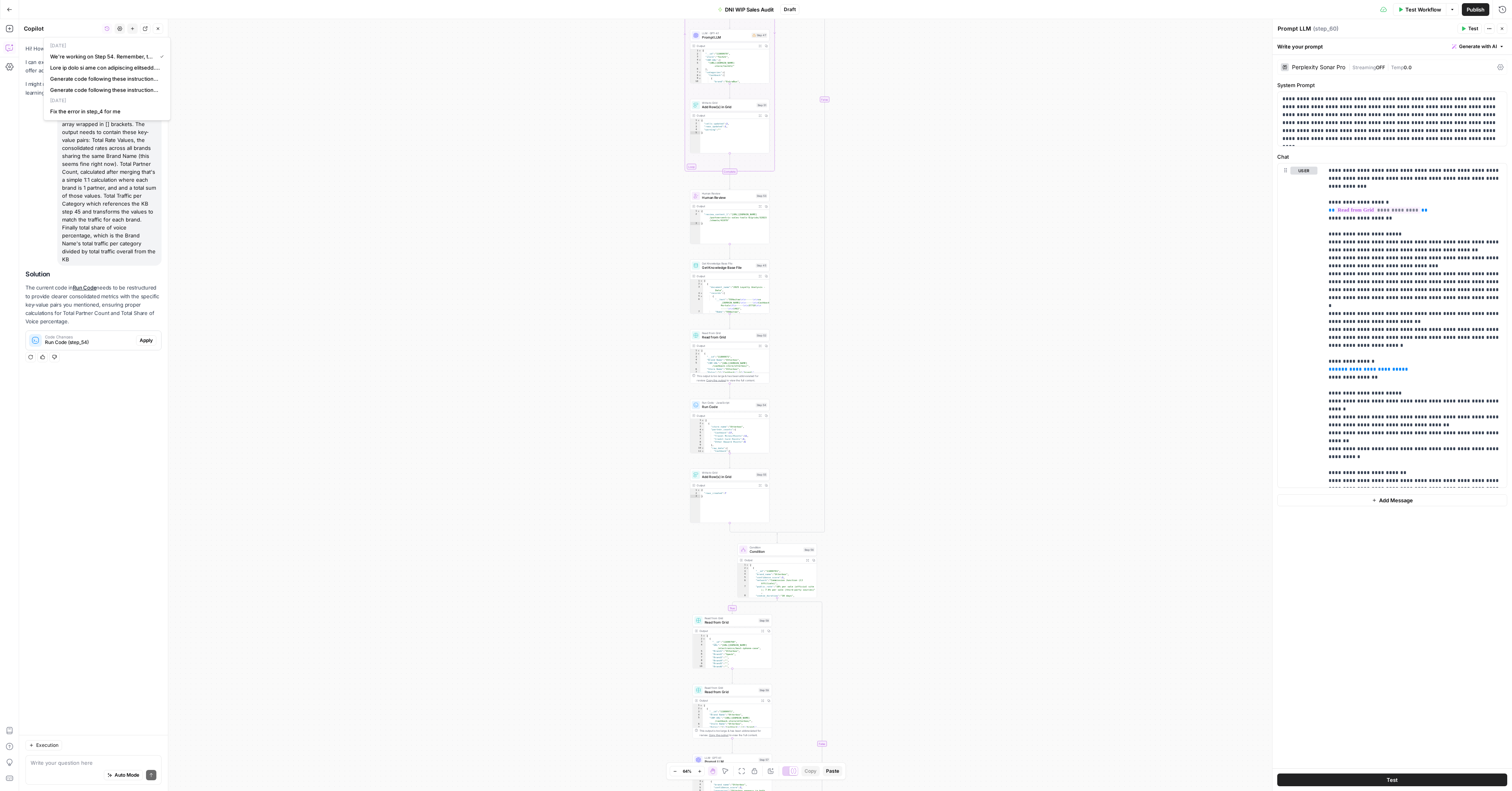
click at [271, 150] on div "true true false true false true true true false false false false Workflow Set …" at bounding box center [765, 405] width 1493 height 772
click at [129, 25] on button "New chat" at bounding box center [133, 29] width 11 height 11
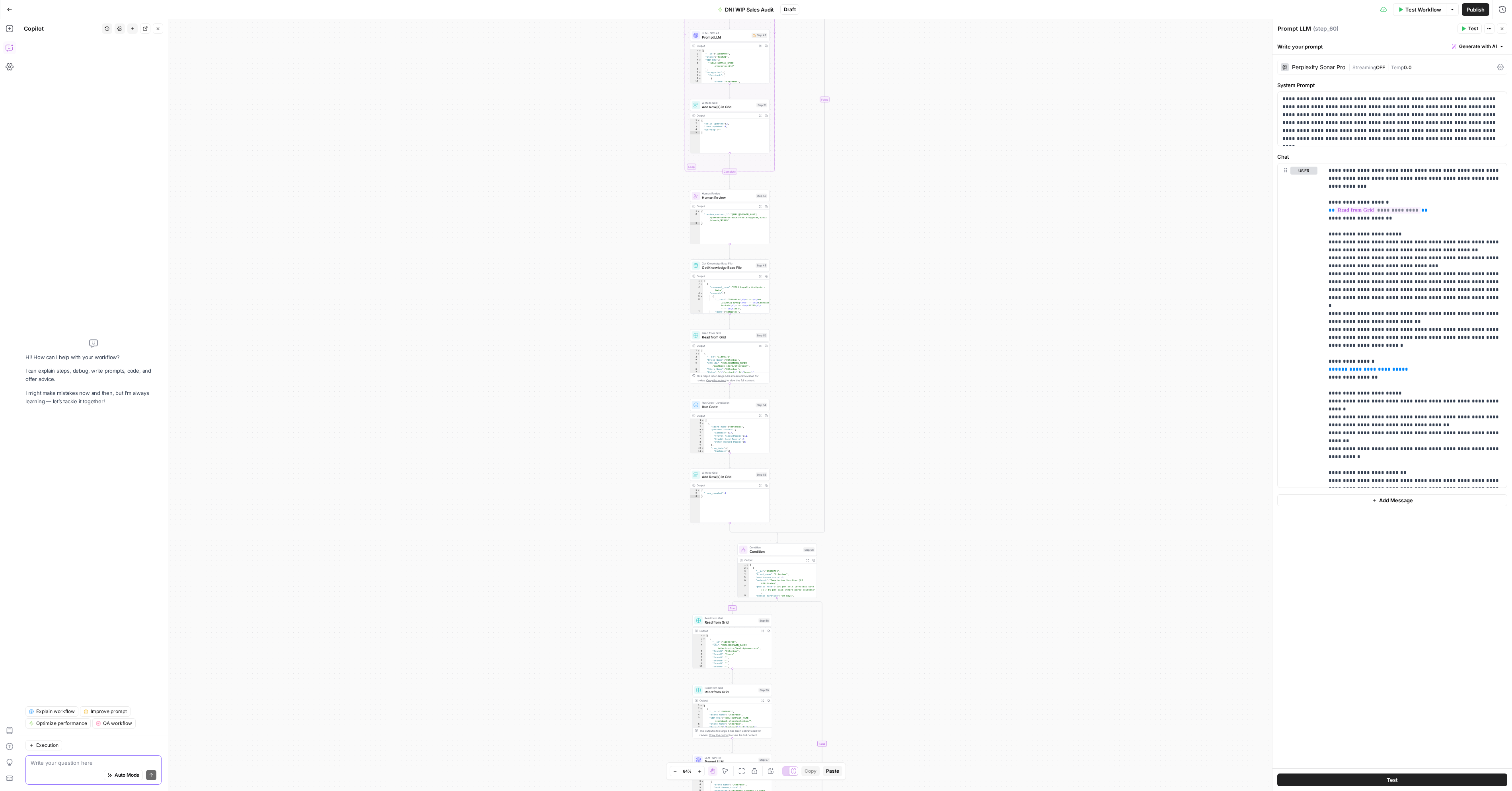
click at [93, 759] on textarea at bounding box center [93, 763] width 126 height 8
drag, startPoint x: 859, startPoint y: 709, endPoint x: 825, endPoint y: 167, distance: 543.1
click at [825, 167] on div "true true false true false true true true false false false false Workflow Set …" at bounding box center [765, 405] width 1493 height 772
click at [683, 285] on span "Prompt LLM" at bounding box center [695, 285] width 48 height 5
drag, startPoint x: 1403, startPoint y: 209, endPoint x: 1337, endPoint y: 188, distance: 69.3
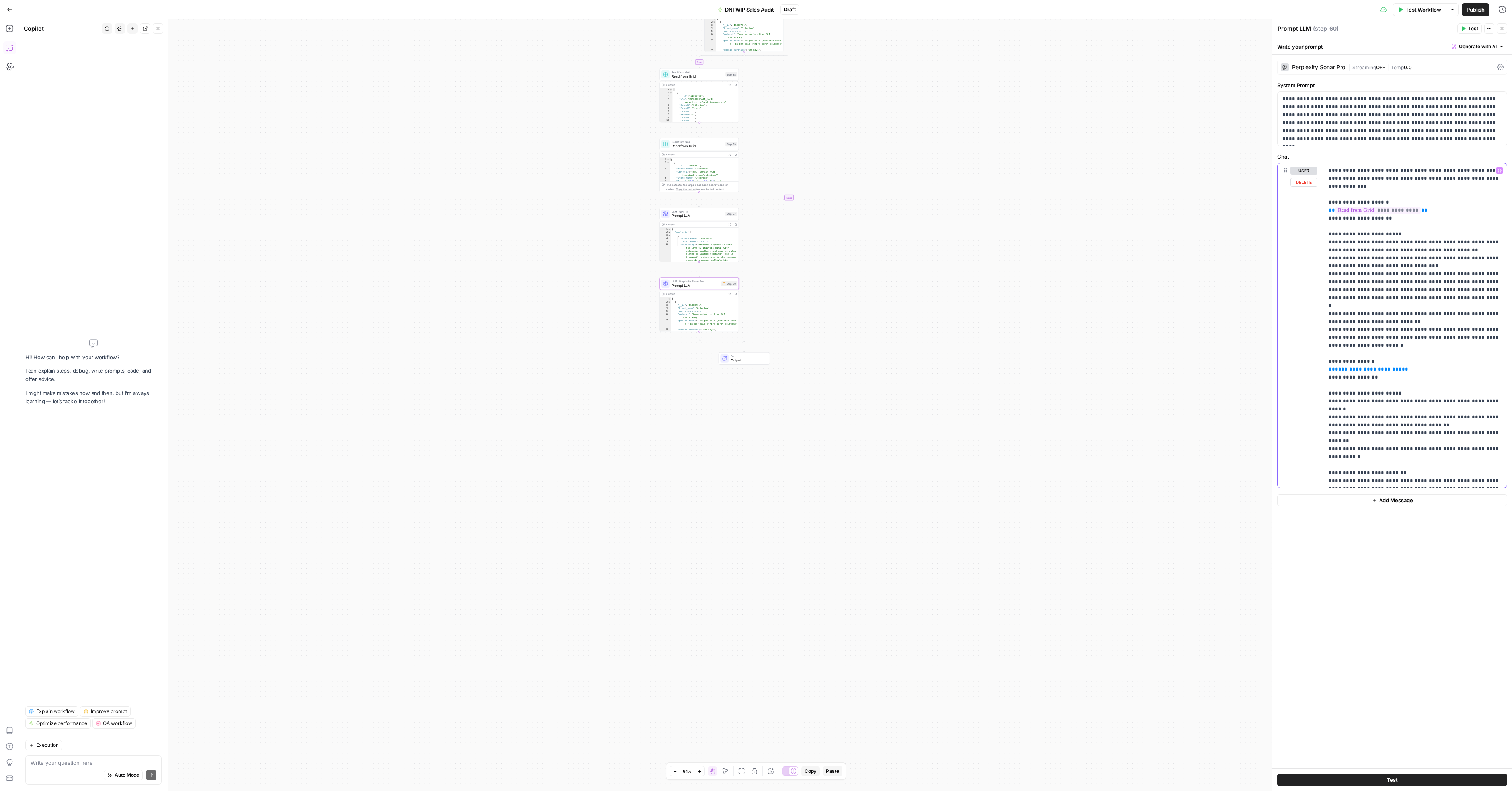
click at [1337, 188] on p "**********" at bounding box center [1415, 389] width 174 height 445
copy p "**********"
click at [56, 765] on div "Write your question here Auto Mode Send" at bounding box center [93, 770] width 136 height 29
paste textarea "<step-read-from-grid> {{step_23.output}} </step-read-from-grid>"
type textarea "I don't understand the neccesity of ` <step-read-from-grid> {{step_23.output}} …"
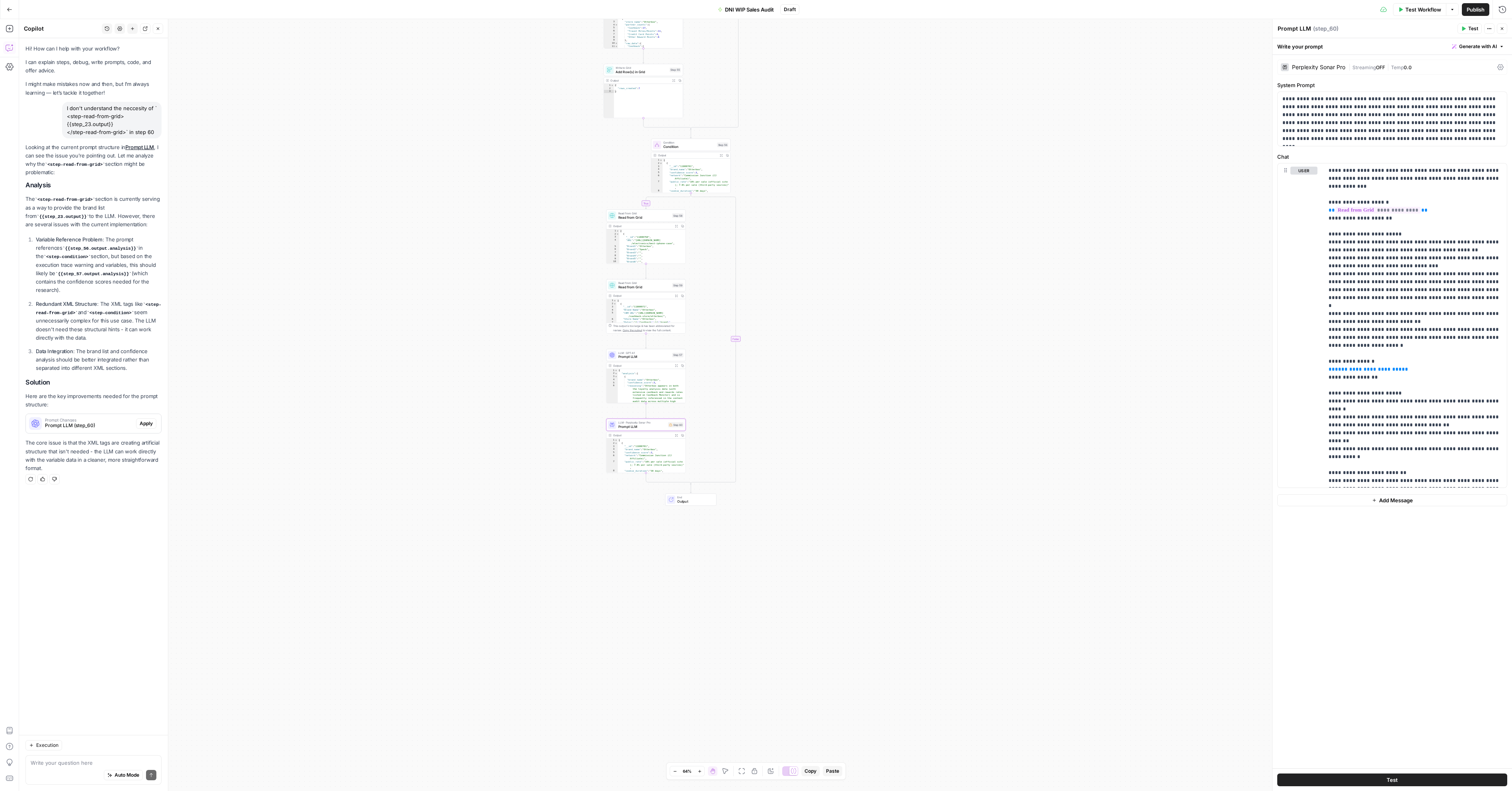
drag, startPoint x: 837, startPoint y: 206, endPoint x: 731, endPoint y: 346, distance: 175.6
click at [783, 347] on div "true true false true false true true true false false false false Workflow Set …" at bounding box center [765, 405] width 1493 height 772
drag, startPoint x: 500, startPoint y: 502, endPoint x: 405, endPoint y: 511, distance: 95.4
click at [404, 511] on div "true true false true false true true true false false false false Workflow Set …" at bounding box center [765, 405] width 1493 height 772
drag, startPoint x: 404, startPoint y: 335, endPoint x: 321, endPoint y: 481, distance: 167.9
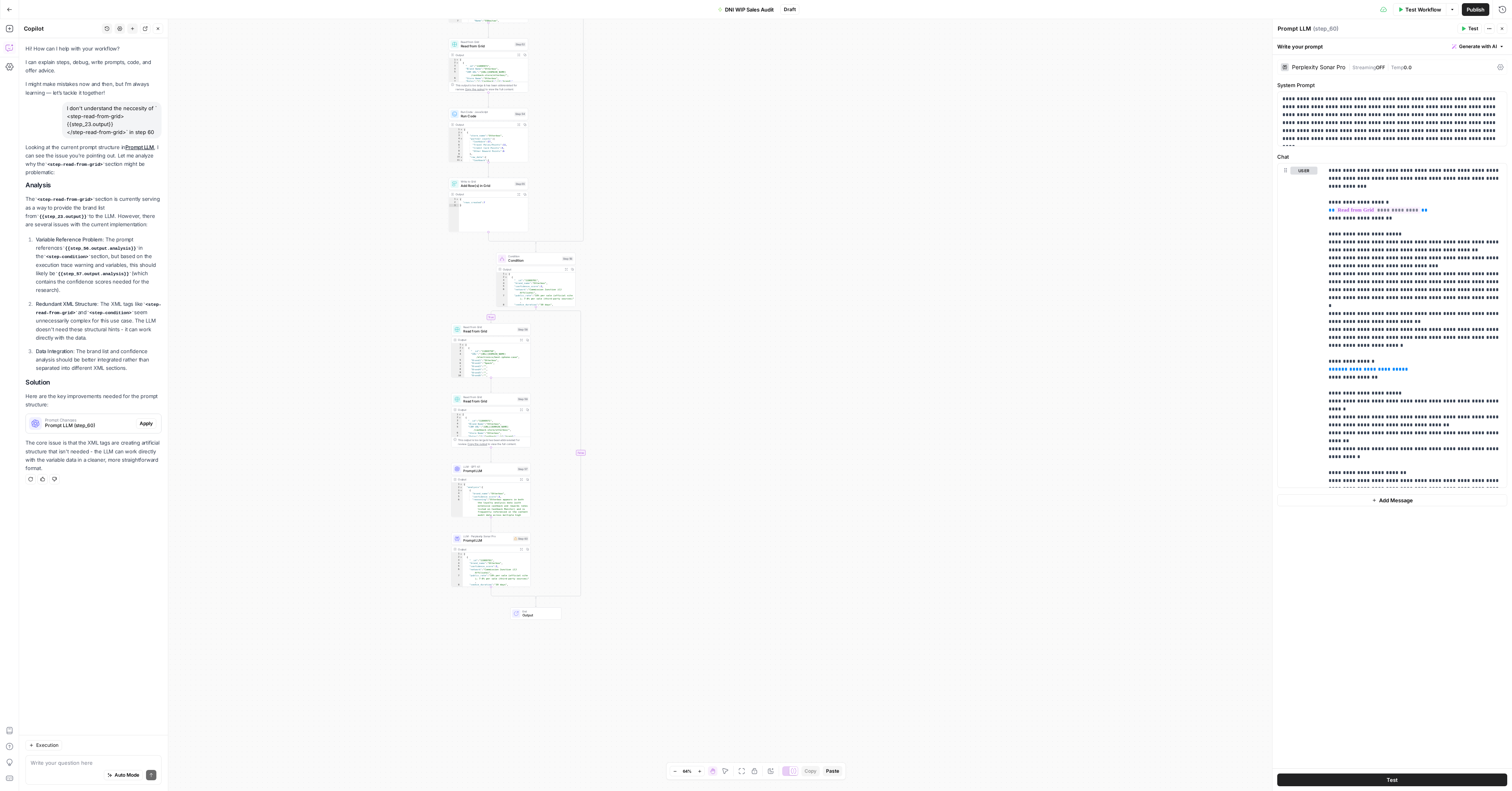
click at [321, 481] on div "true true false true false true true true false false false false Workflow Set …" at bounding box center [765, 405] width 1493 height 772
drag, startPoint x: 375, startPoint y: 384, endPoint x: 403, endPoint y: 306, distance: 82.9
click at [403, 306] on div "true true false true false true true true false false false false Workflow Set …" at bounding box center [765, 405] width 1493 height 772
click at [1305, 235] on div "user Delete" at bounding box center [1304, 326] width 27 height 318
drag, startPoint x: 1341, startPoint y: 222, endPoint x: 1304, endPoint y: 190, distance: 48.9
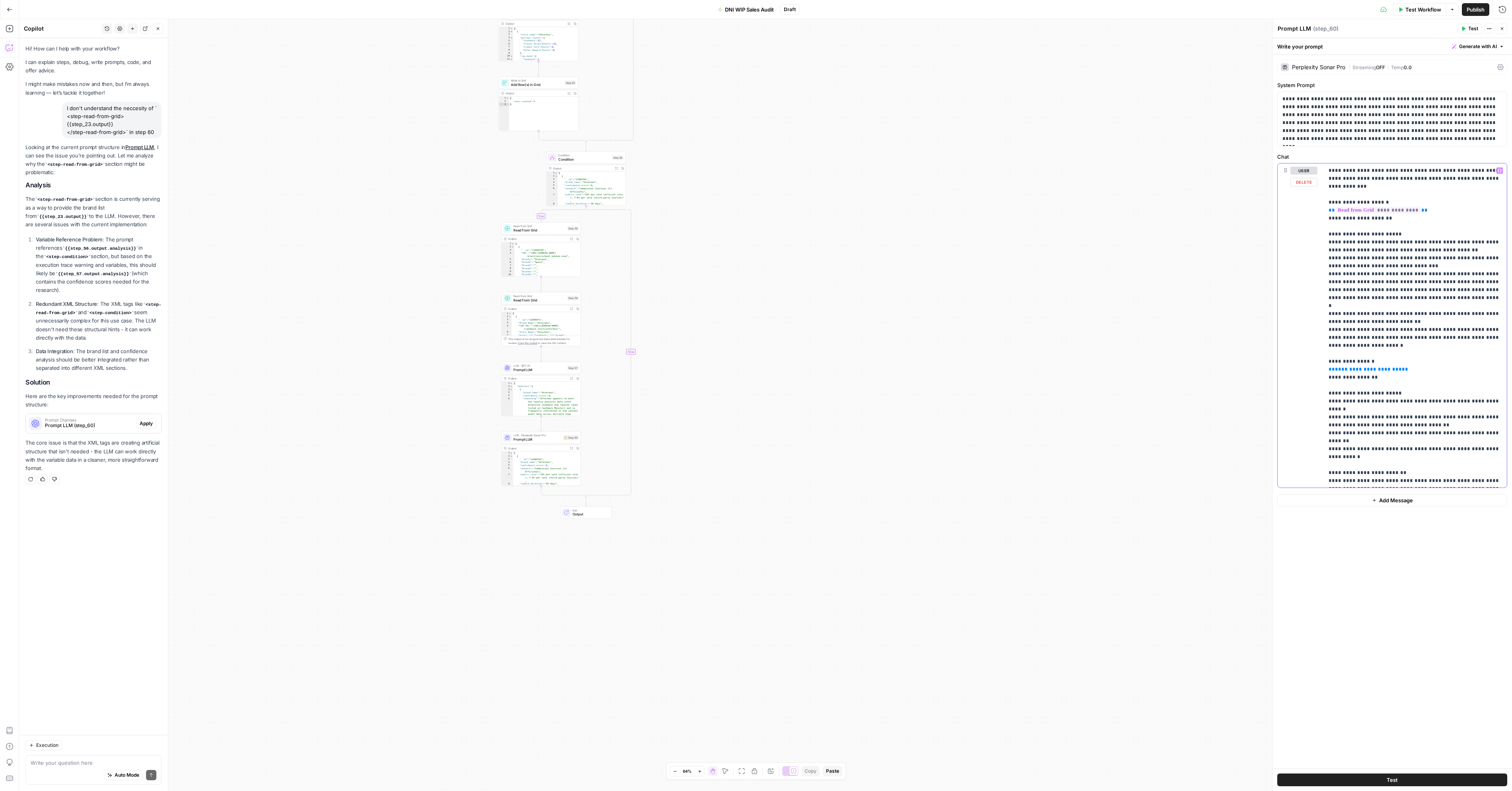
click at [1304, 190] on div "**********" at bounding box center [1392, 326] width 229 height 324
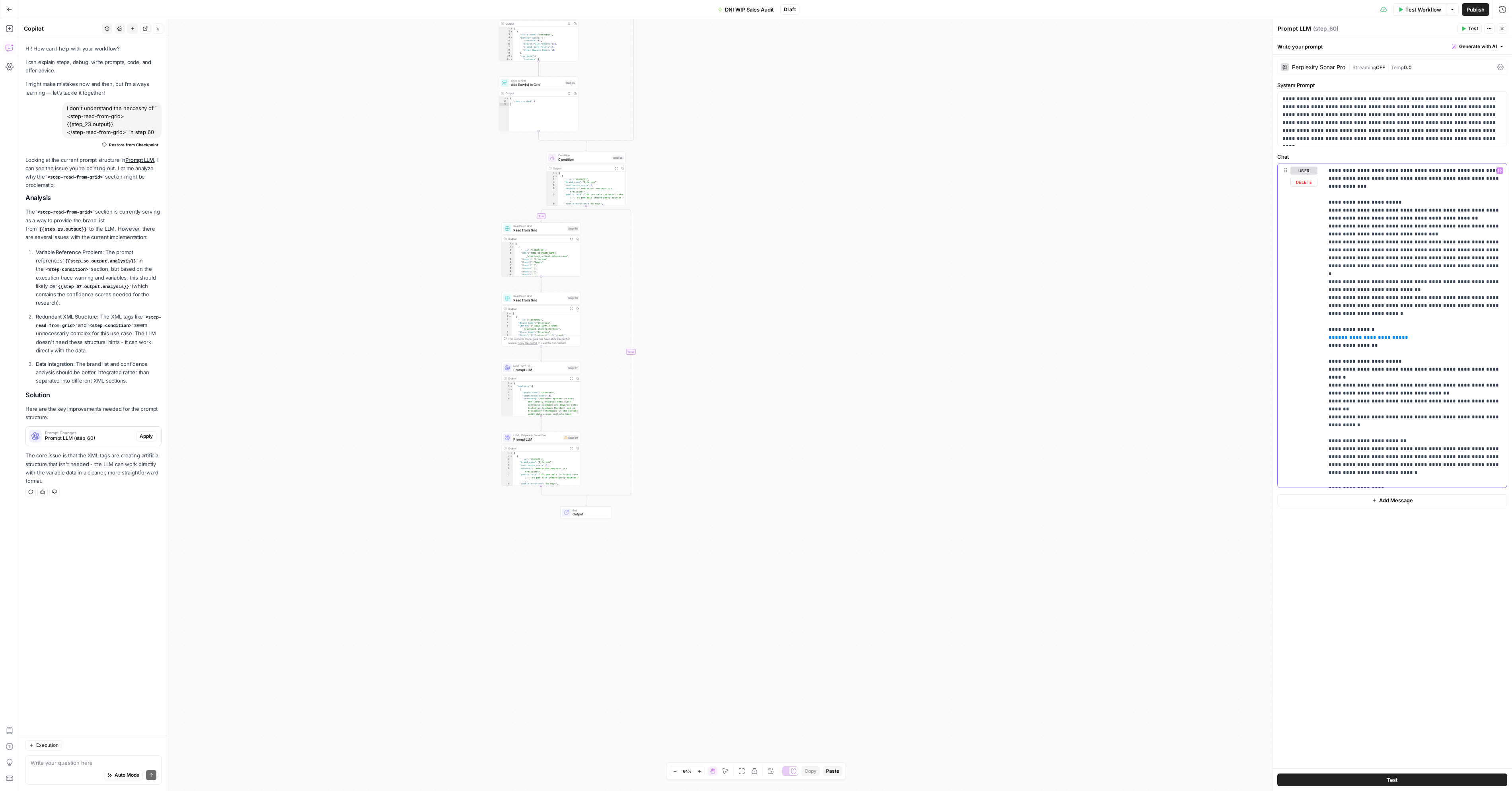
click at [1396, 330] on p "**********" at bounding box center [1415, 373] width 174 height 414
drag, startPoint x: 1394, startPoint y: 332, endPoint x: 1305, endPoint y: 315, distance: 90.6
click at [1305, 315] on div "**********" at bounding box center [1392, 326] width 229 height 324
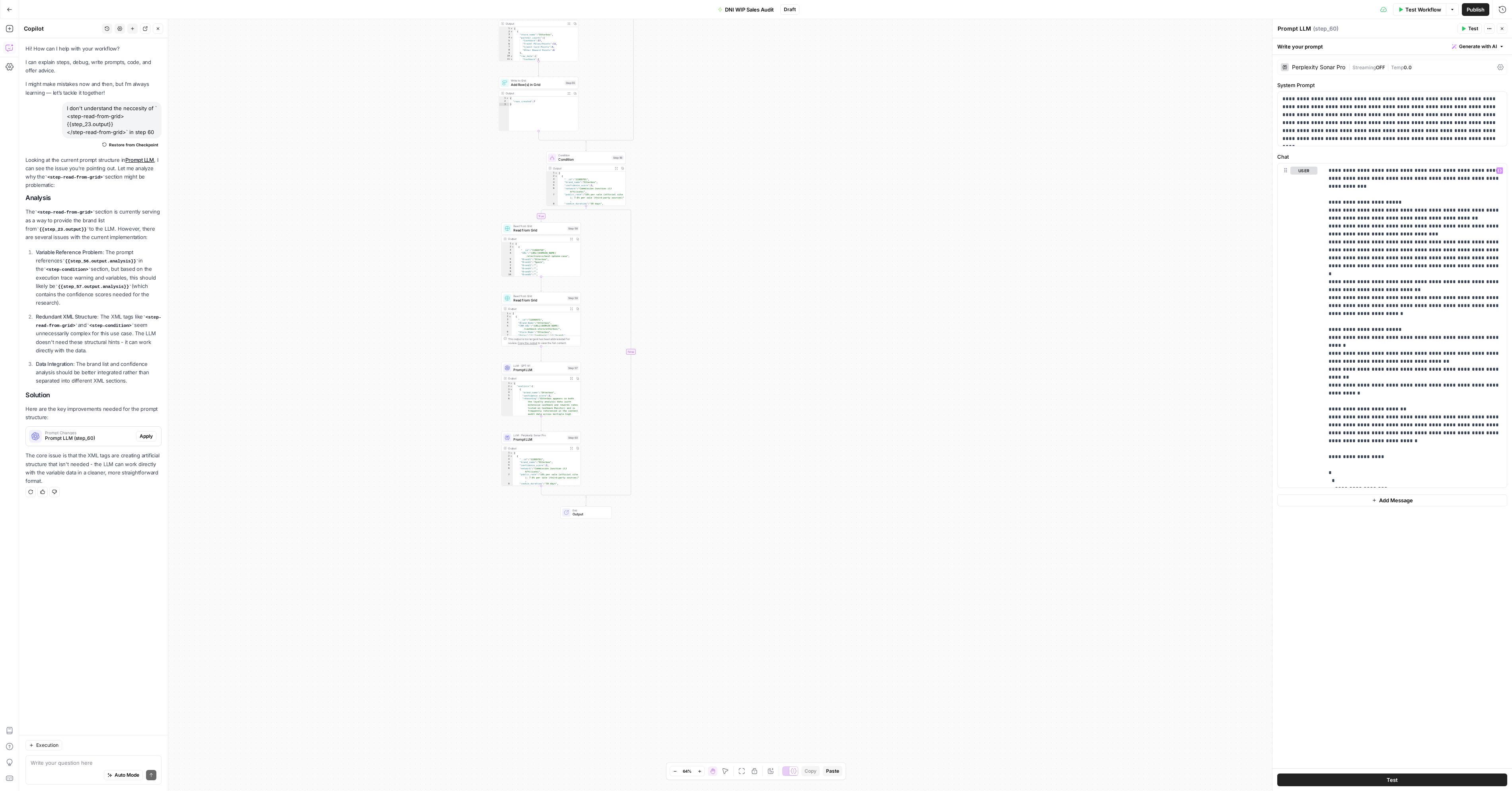
click at [1467, 31] on button "Test" at bounding box center [1469, 29] width 24 height 11
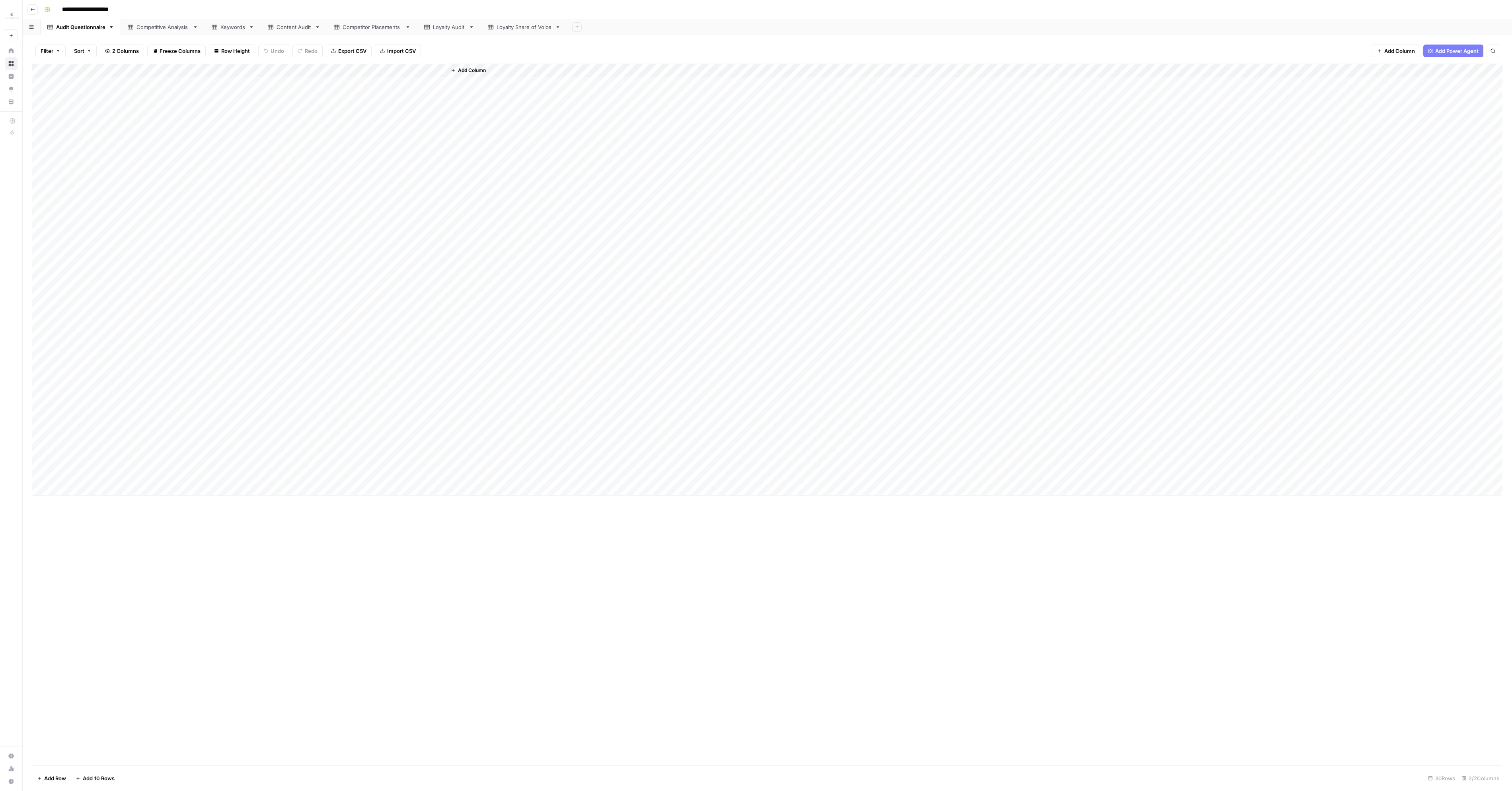
click at [457, 31] on link "Loyalty Audit" at bounding box center [449, 27] width 63 height 16
click at [507, 29] on div "Loyalty Share of Voice" at bounding box center [524, 27] width 55 height 8
